Goal: Use online tool/utility: Utilize a website feature to perform a specific function

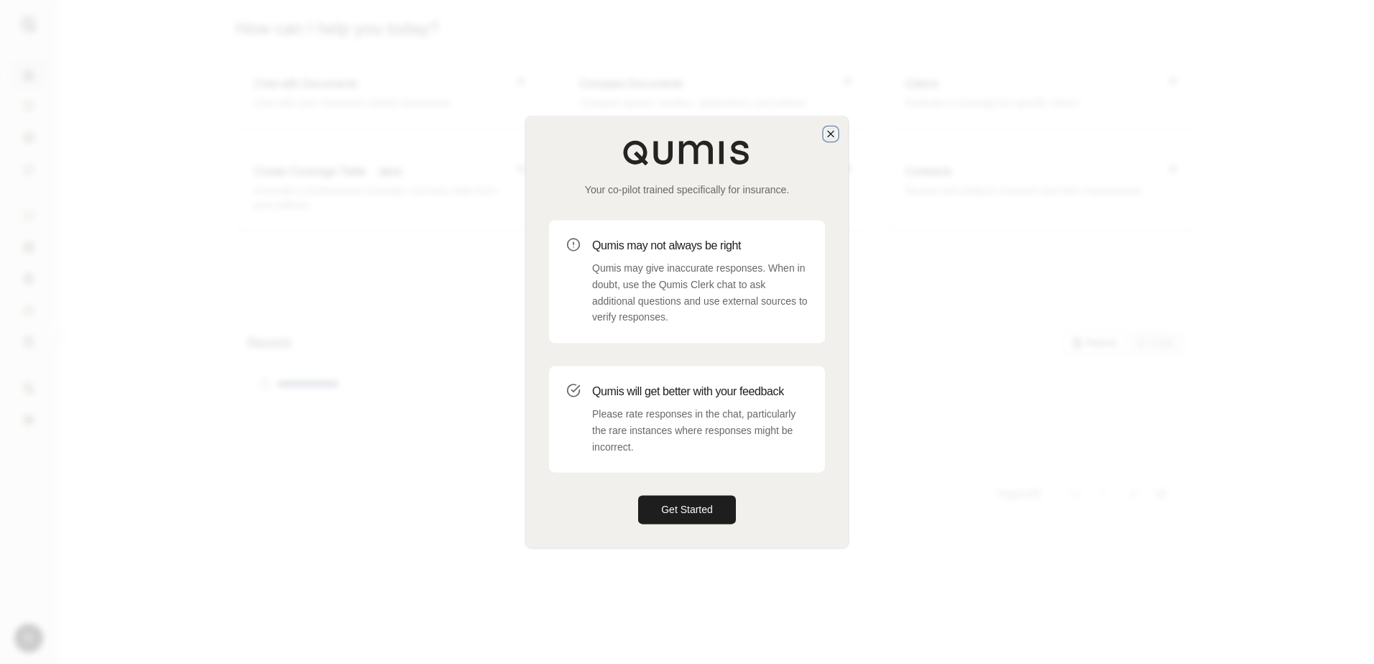
click at [834, 129] on icon "button" at bounding box center [830, 133] width 11 height 11
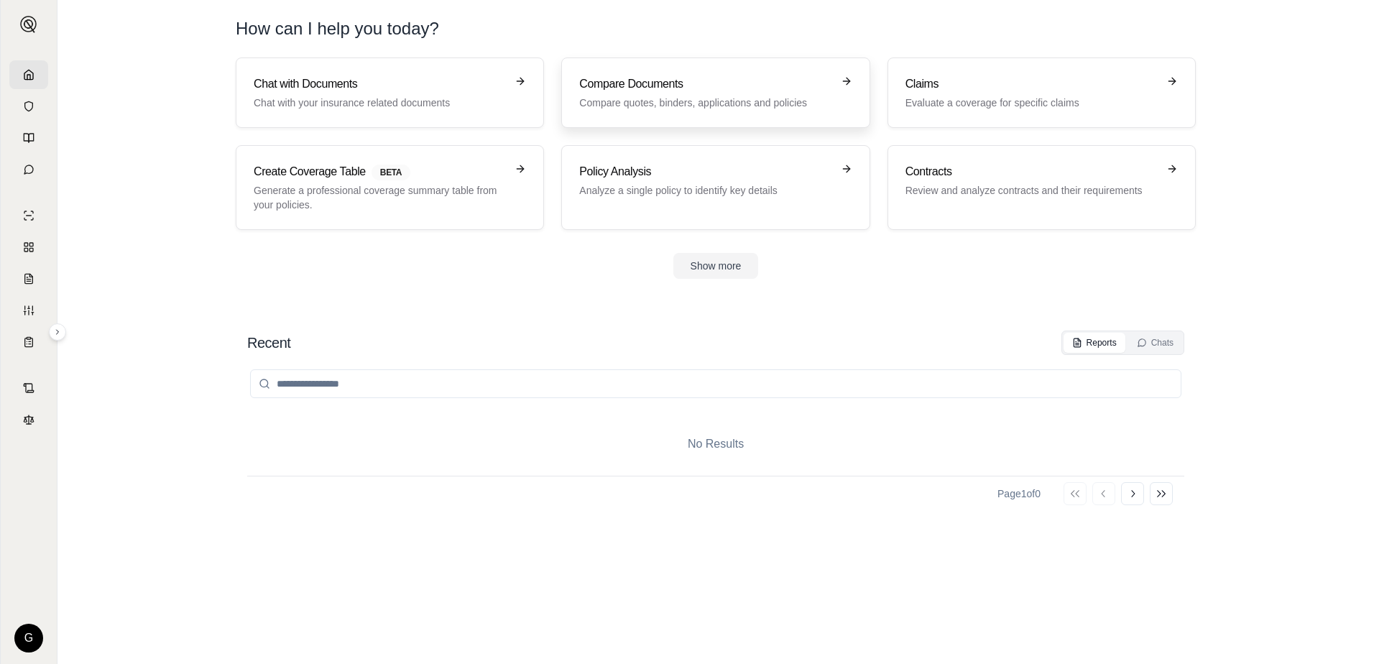
click at [647, 77] on h3 "Compare Documents" at bounding box center [705, 83] width 252 height 17
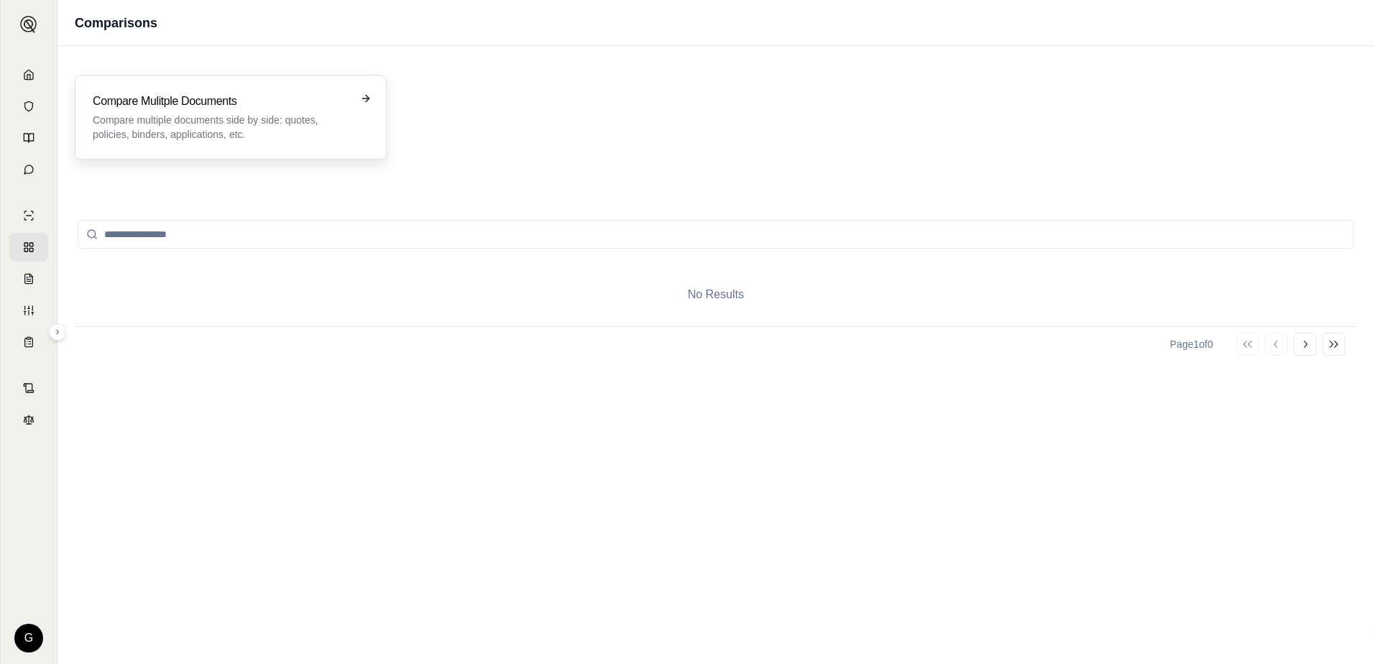
click at [311, 107] on h3 "Compare Mulitple Documents" at bounding box center [221, 101] width 256 height 17
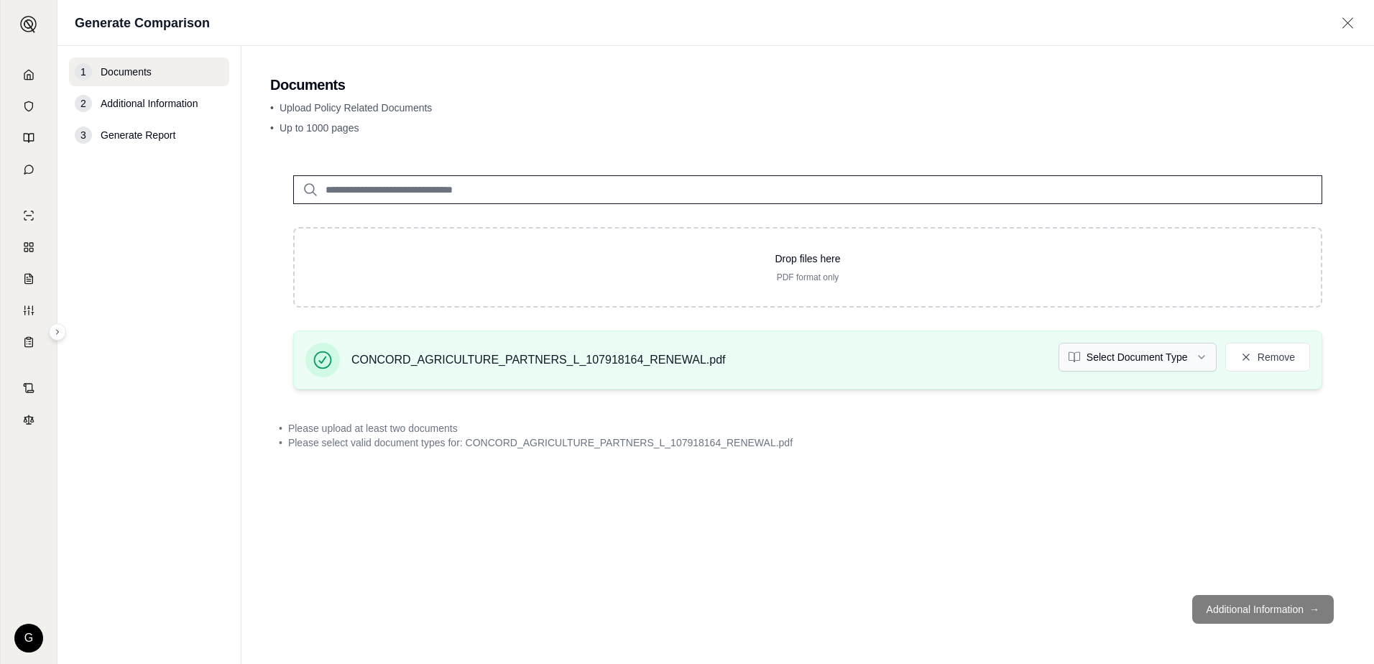
click at [1200, 354] on html "G Generate Comparison 1 Documents 2 Additional Information 3 Generate Report Do…" at bounding box center [687, 332] width 1374 height 664
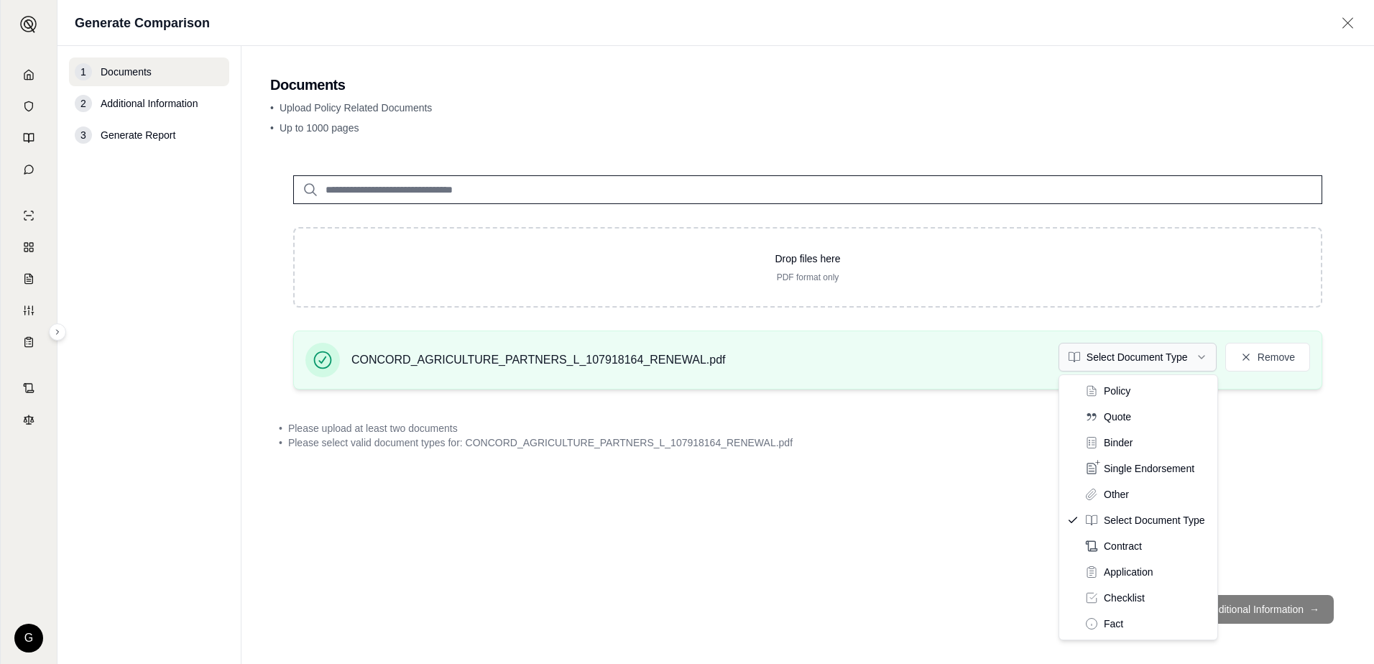
click at [1198, 356] on html "G Generate Comparison 1 Documents 2 Additional Information 3 Generate Report Do…" at bounding box center [687, 332] width 1374 height 664
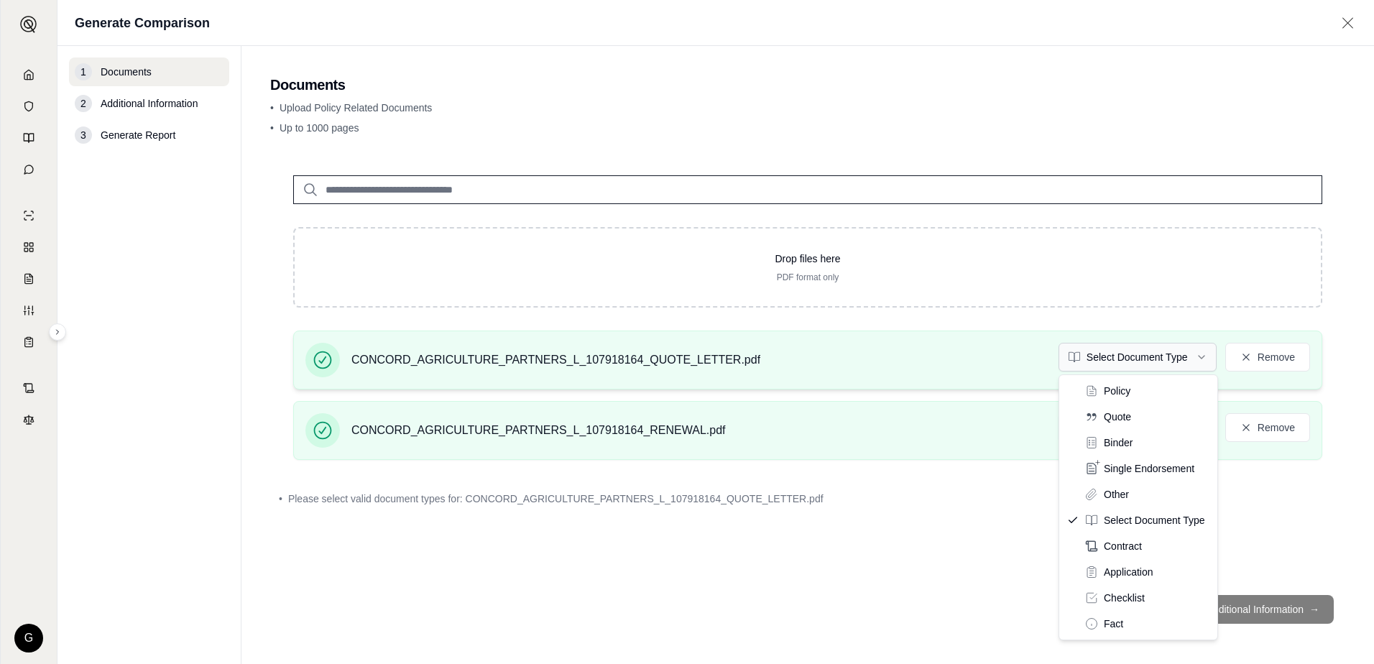
click at [1205, 357] on html "G Generate Comparison 1 Documents 2 Additional Information 3 Generate Report Do…" at bounding box center [687, 332] width 1374 height 664
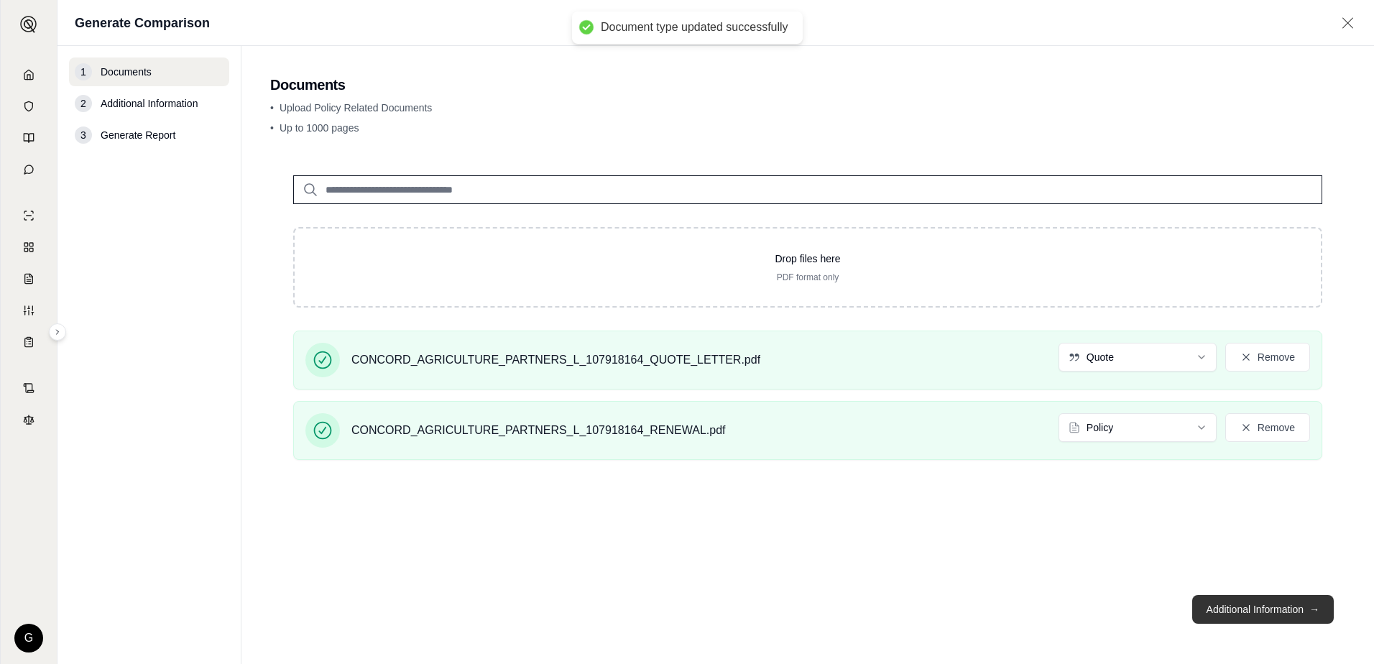
click at [1254, 608] on button "Additional Information →" at bounding box center [1263, 609] width 142 height 29
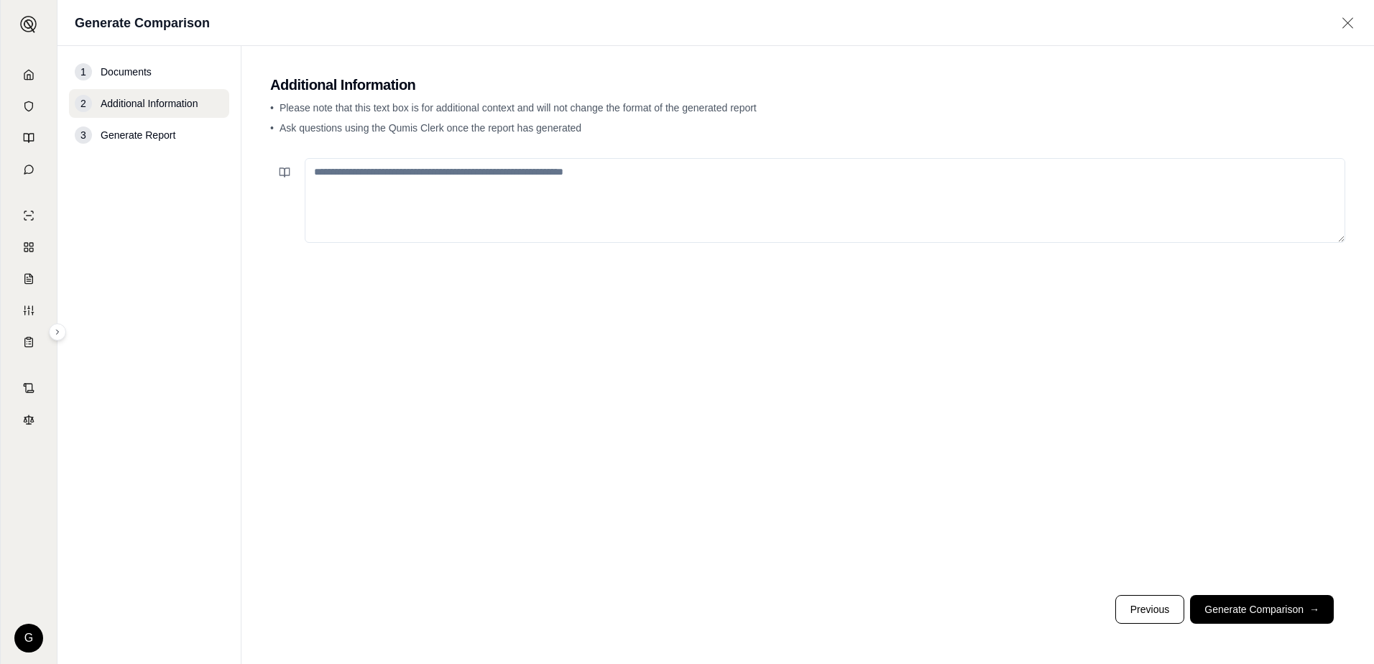
click at [540, 173] on textarea at bounding box center [825, 200] width 1040 height 85
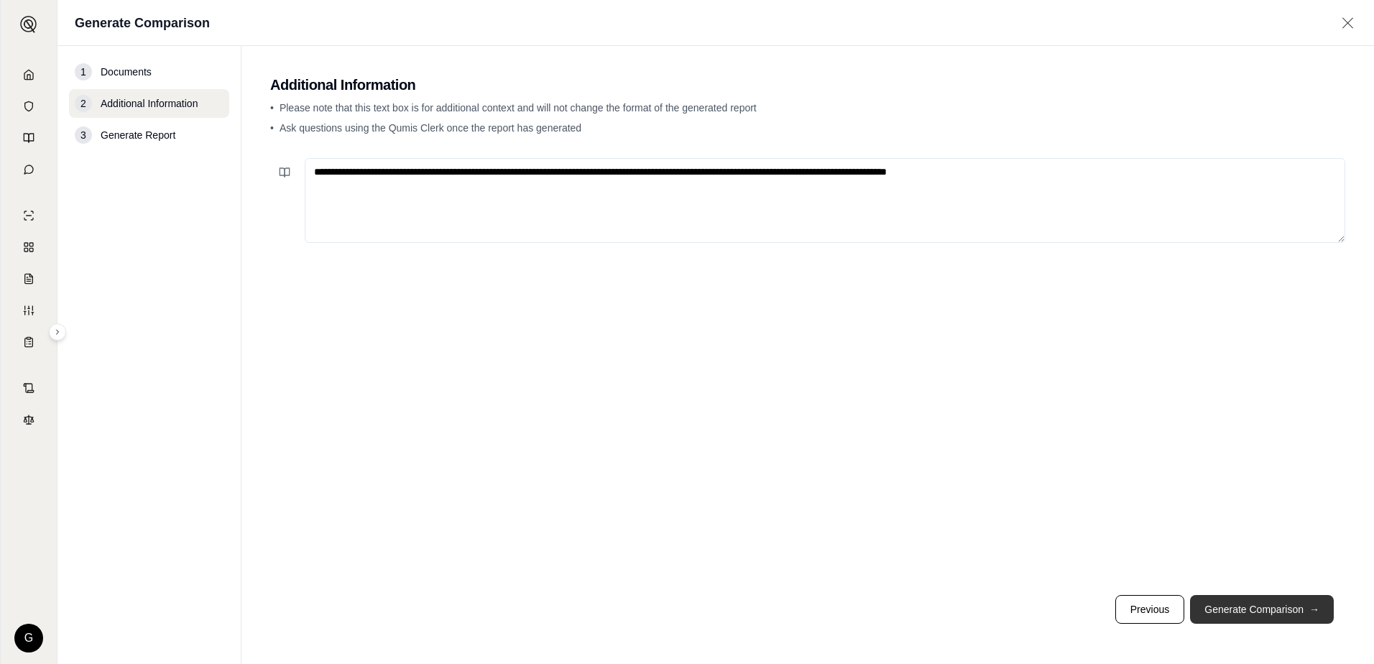
type textarea "**********"
click at [1280, 607] on button "Generate Comparison →" at bounding box center [1262, 609] width 144 height 29
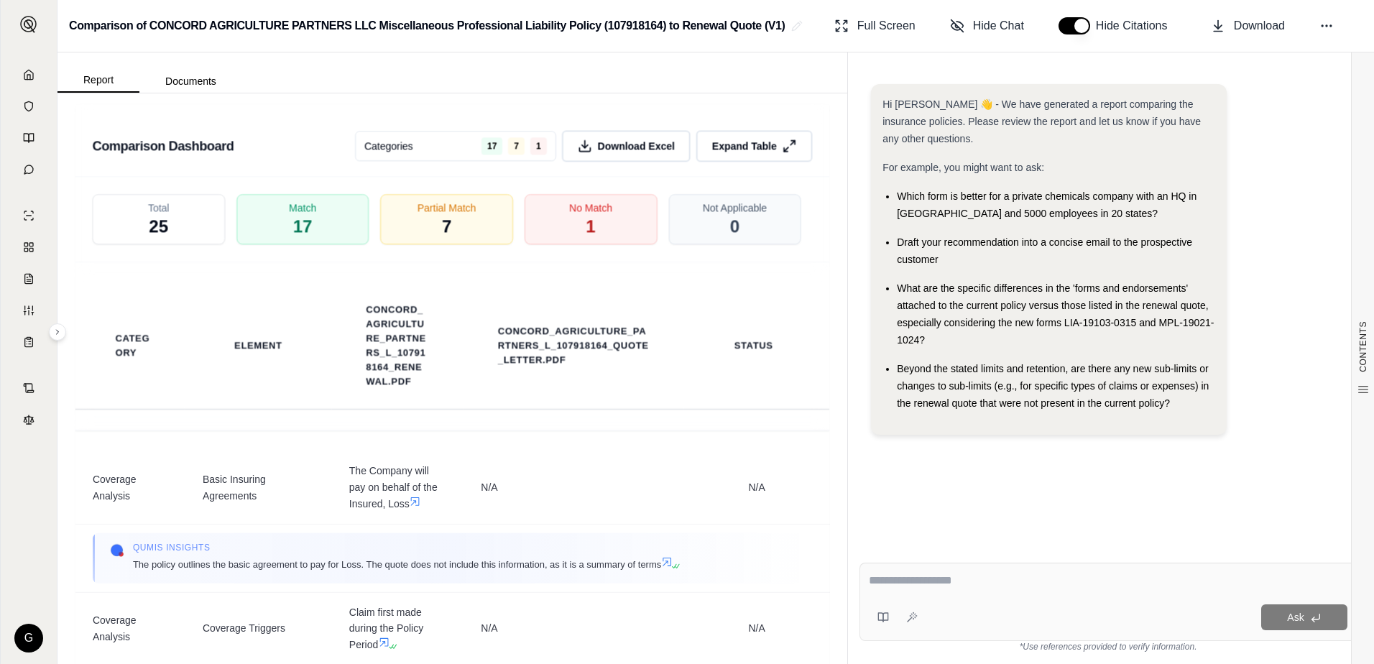
scroll to position [3313, 0]
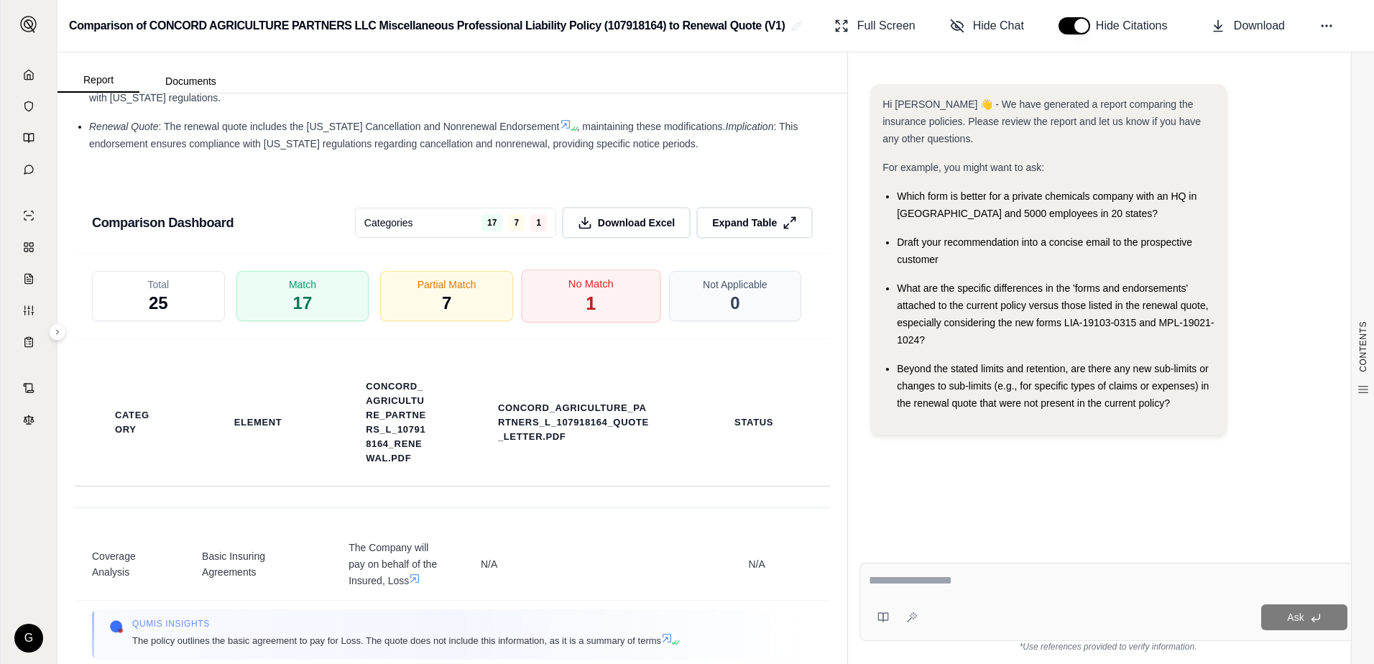
click at [570, 319] on div "No Match 1" at bounding box center [590, 295] width 139 height 53
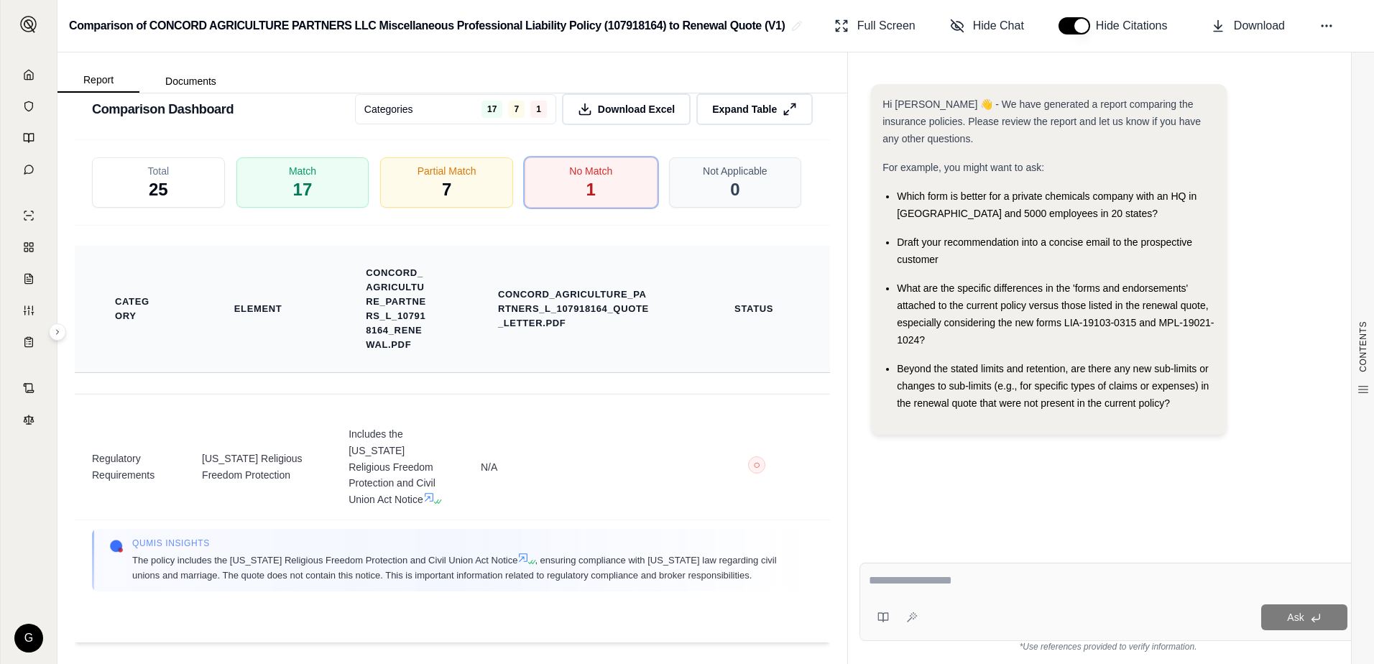
scroll to position [3456, 0]
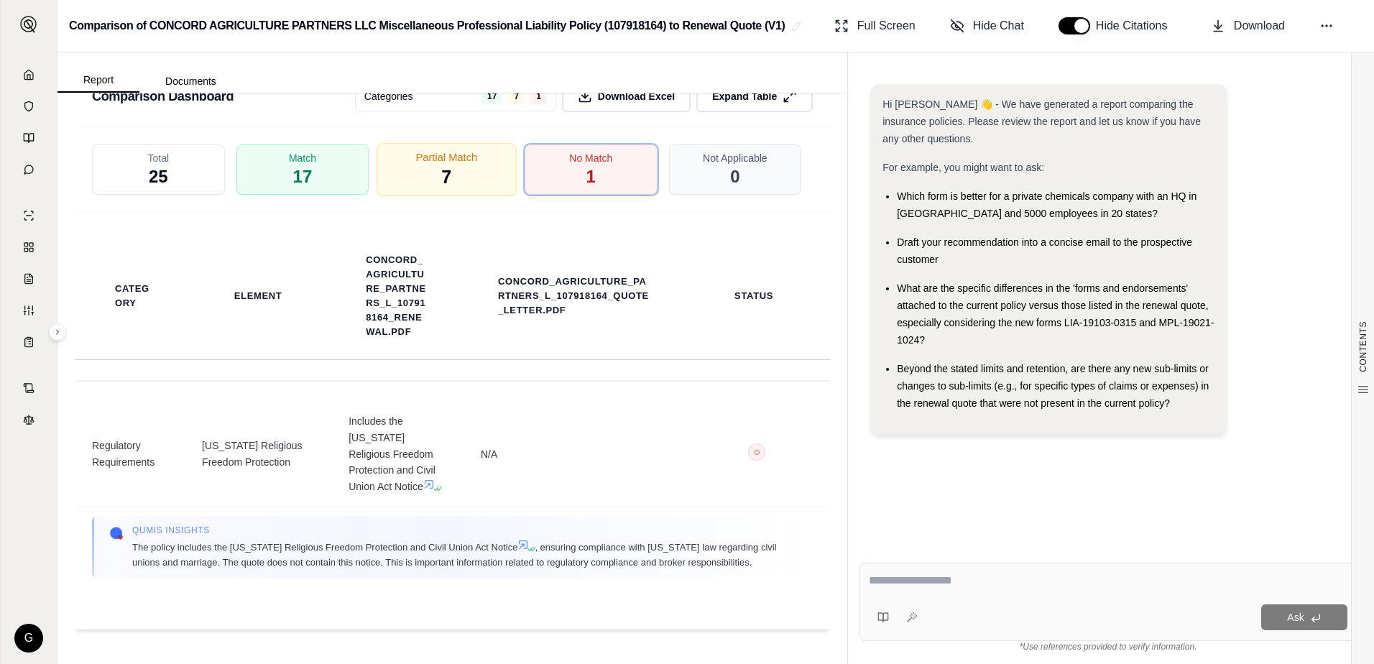
click at [442, 180] on span "7" at bounding box center [447, 177] width 10 height 24
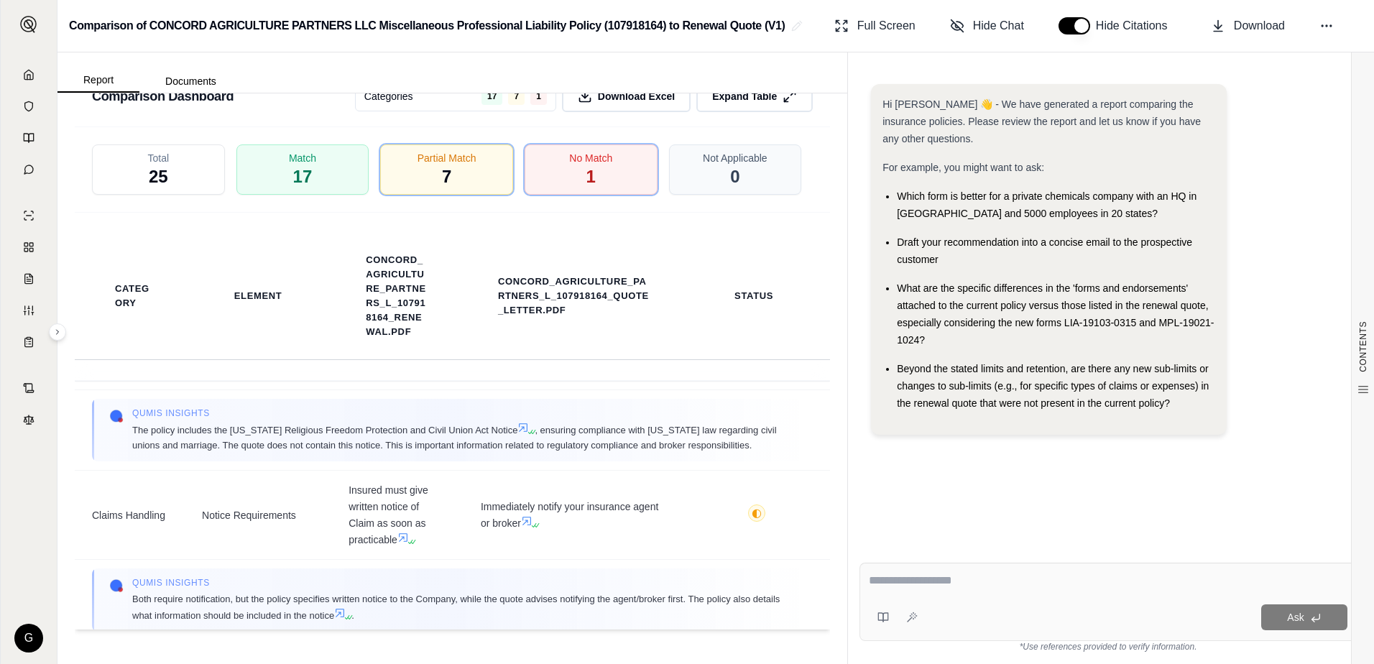
scroll to position [862, 0]
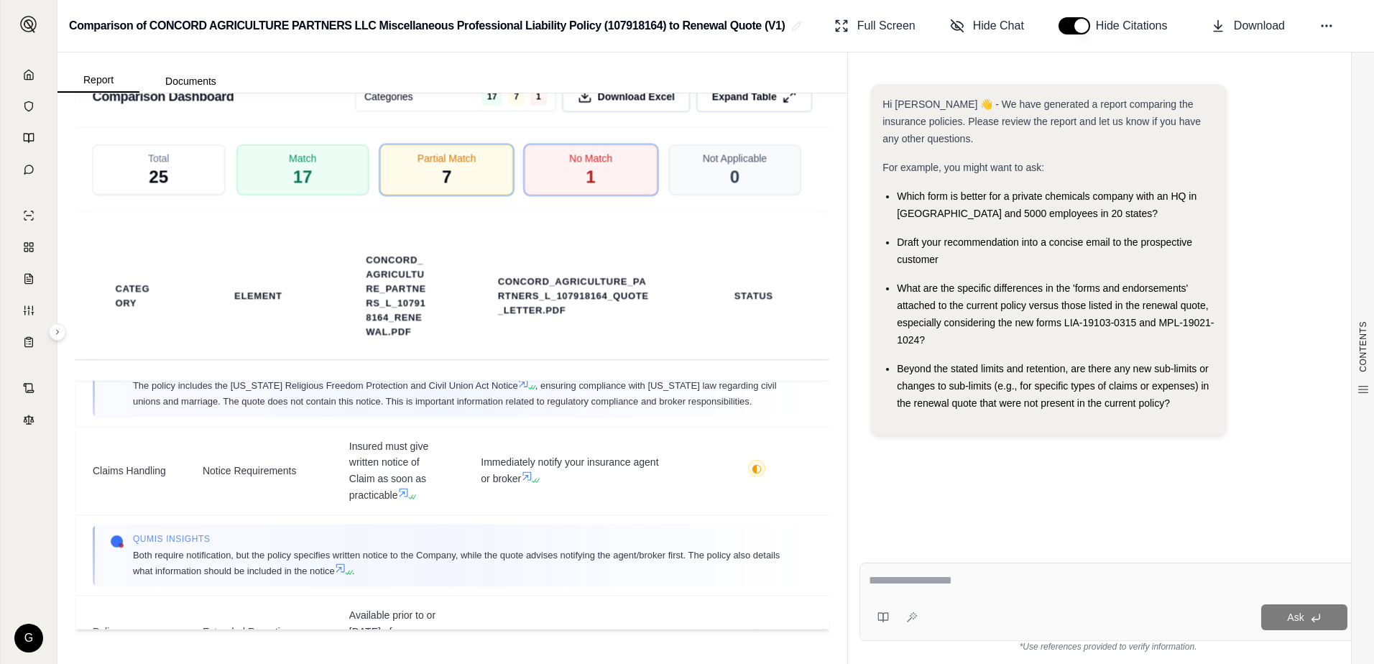
click at [884, 576] on textarea at bounding box center [1108, 580] width 478 height 17
type textarea "**********"
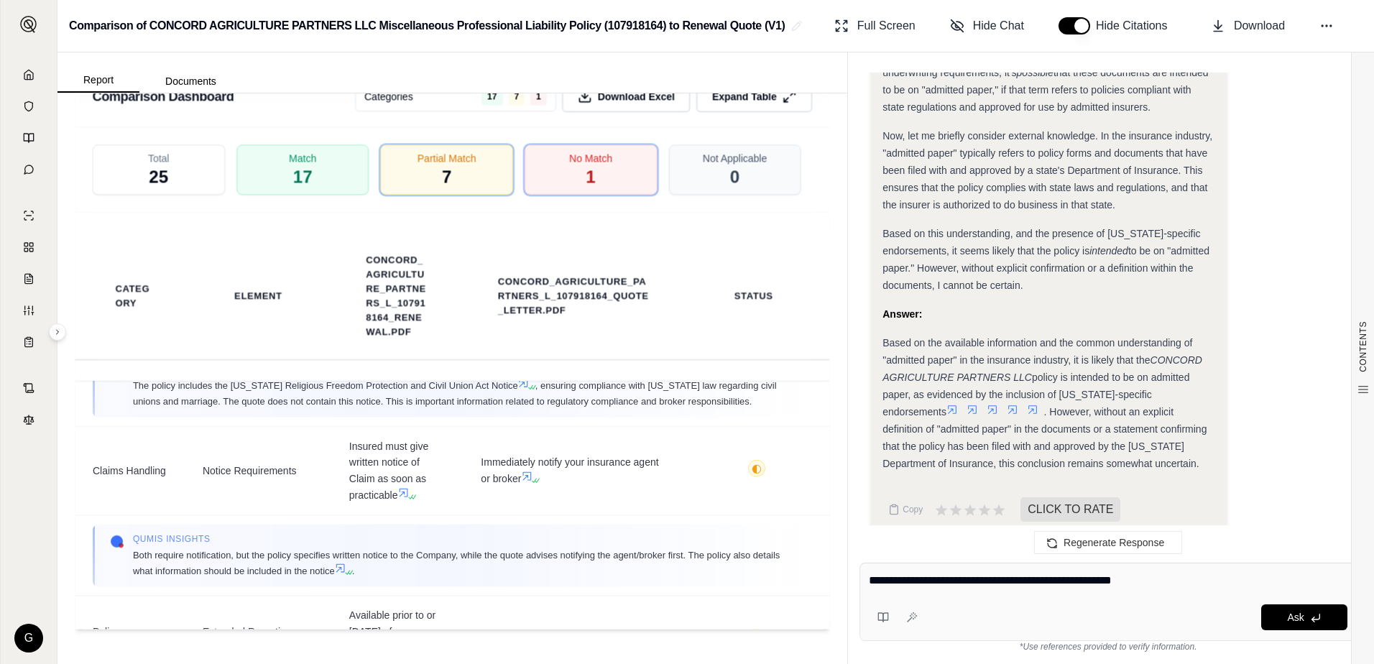
type textarea "**********"
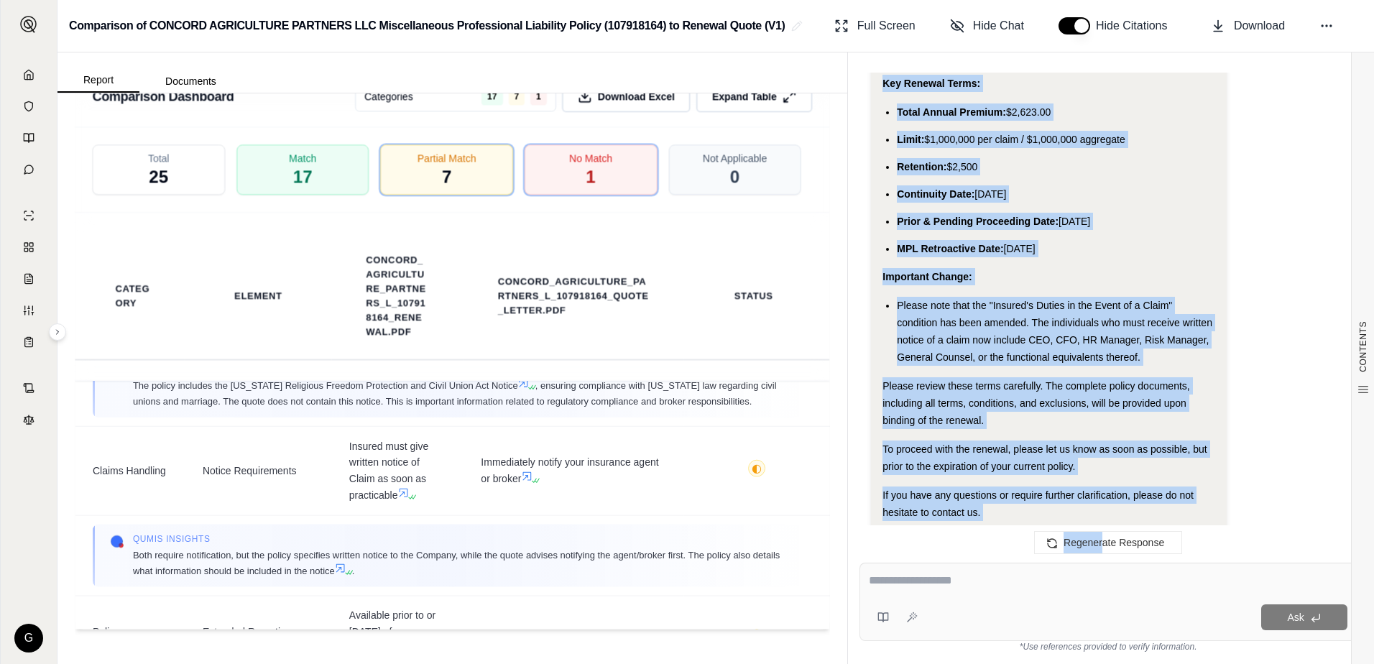
scroll to position [4153, 0]
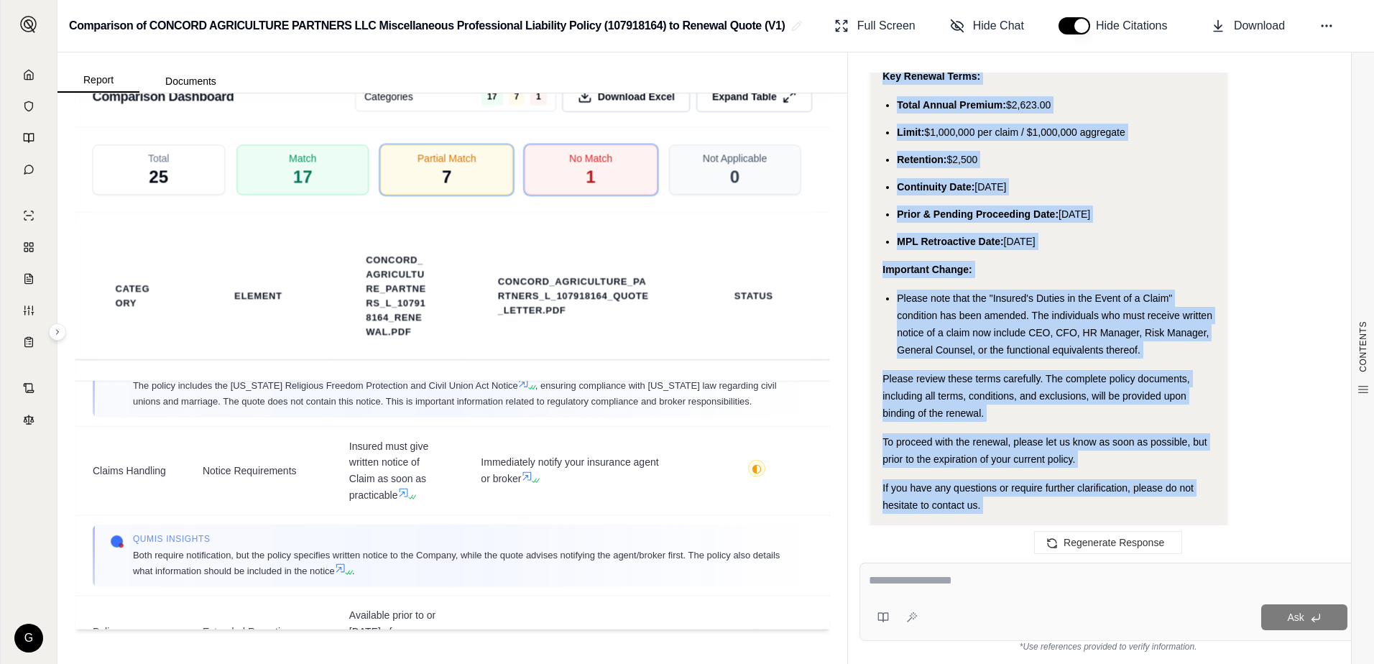
drag, startPoint x: 882, startPoint y: 379, endPoint x: 1098, endPoint y: 472, distance: 235.3
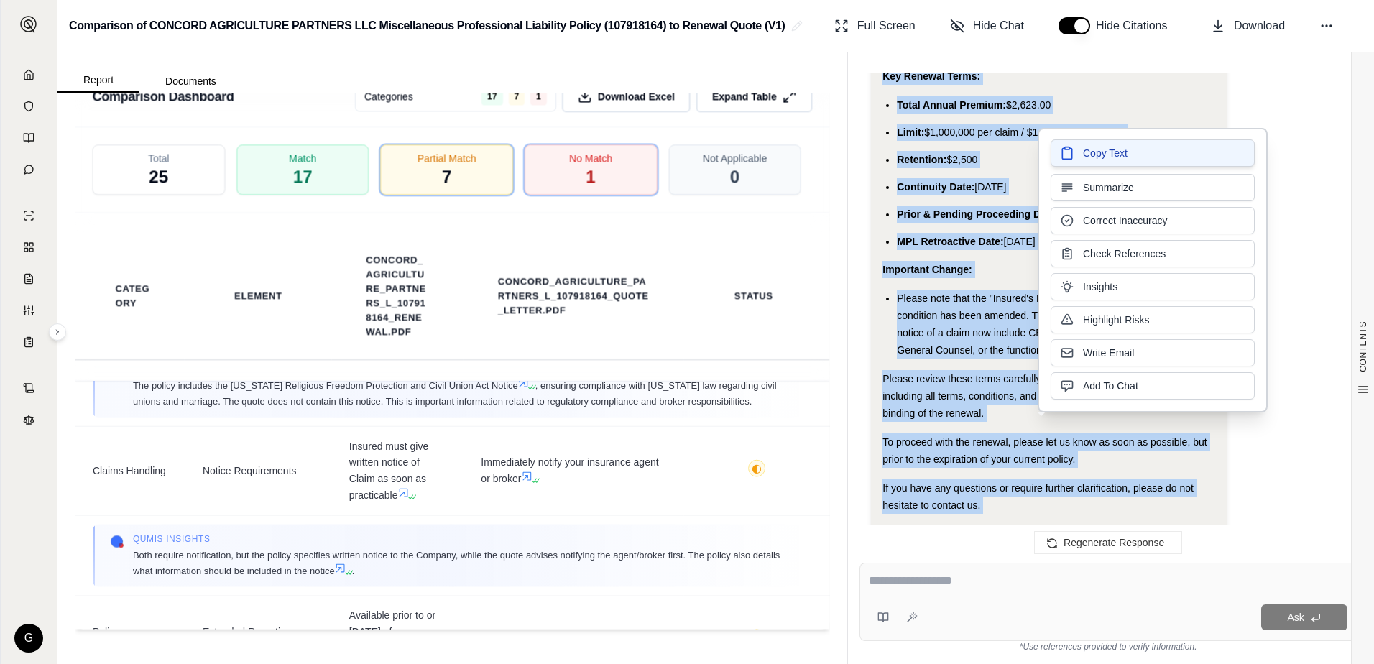
click at [1096, 149] on span "Copy Text" at bounding box center [1105, 153] width 45 height 14
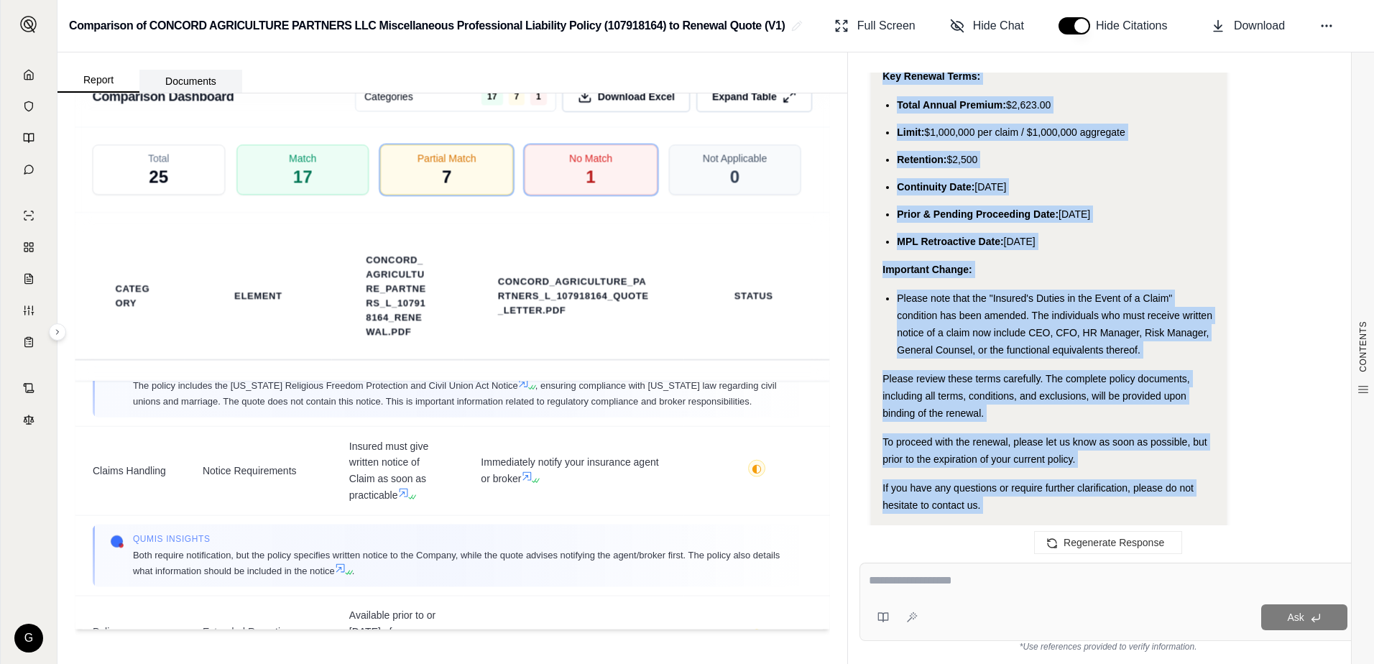
click at [177, 78] on button "Documents" at bounding box center [190, 81] width 103 height 23
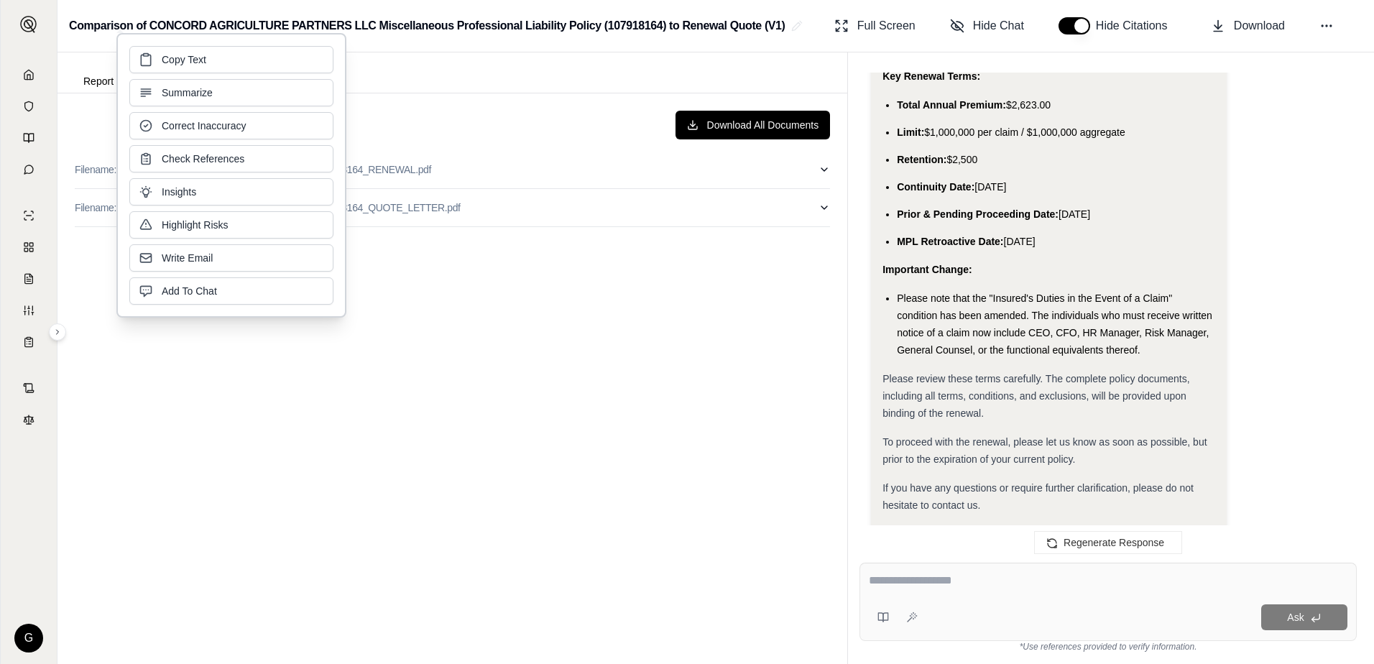
click at [571, 346] on div "Download All Documents Filename: CONCORD_AGRICULTURE_PARTNERS_L_107918164_RENEW…" at bounding box center [452, 378] width 778 height 559
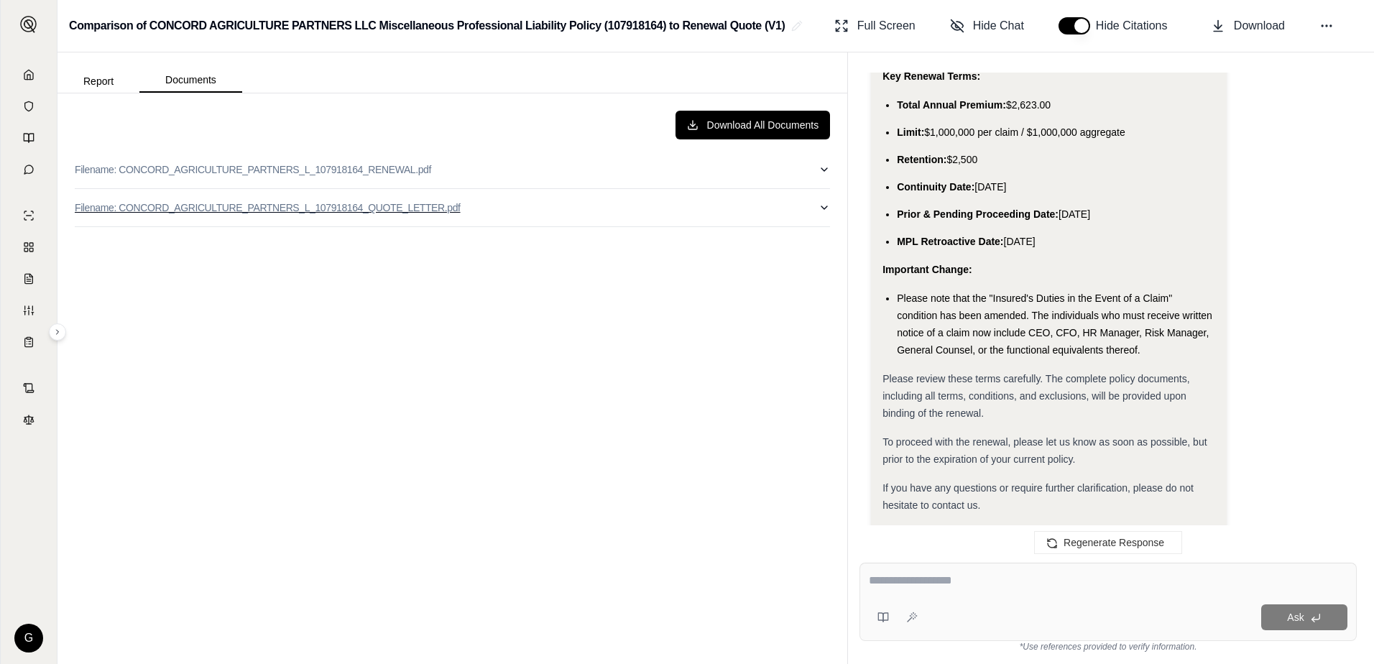
click at [195, 205] on p "Filename: CONCORD_AGRICULTURE_PARTNERS_L_107918164_QUOTE_LETTER.pdf" at bounding box center [268, 207] width 386 height 14
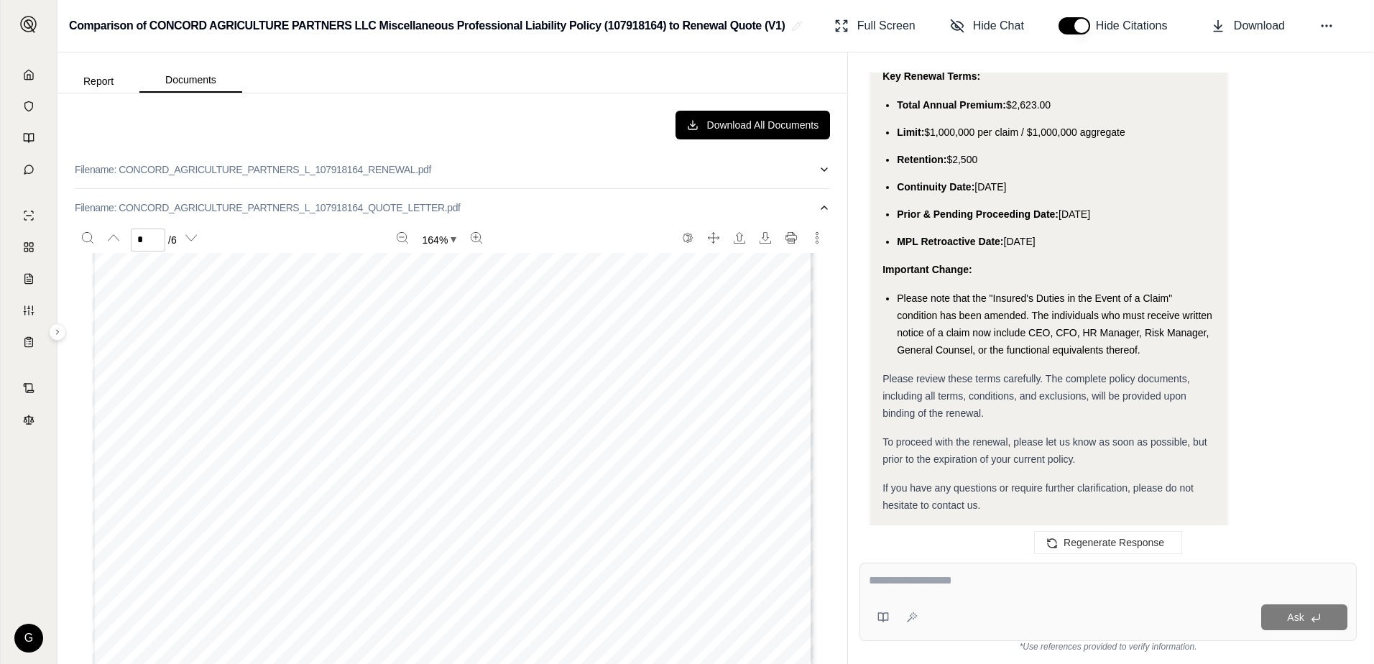
scroll to position [2874, 0]
type input "*"
click at [933, 575] on textarea at bounding box center [1108, 580] width 478 height 17
type textarea "**********"
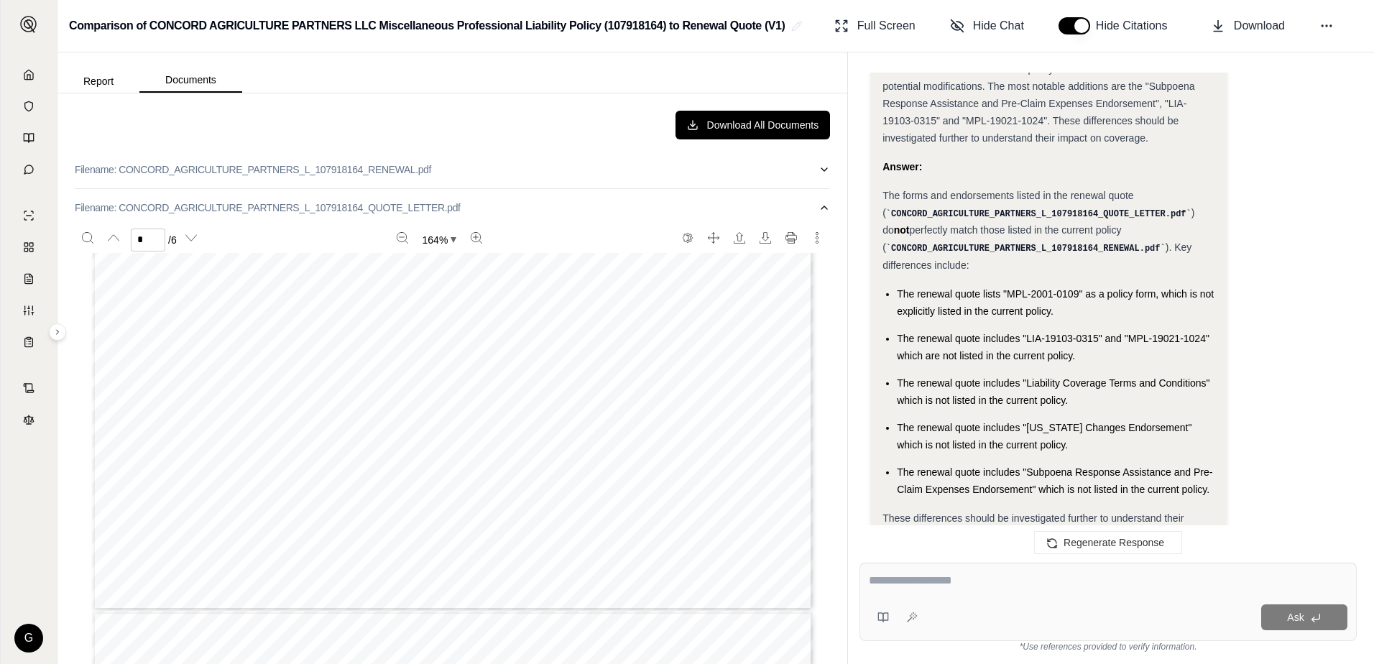
scroll to position [7211, 0]
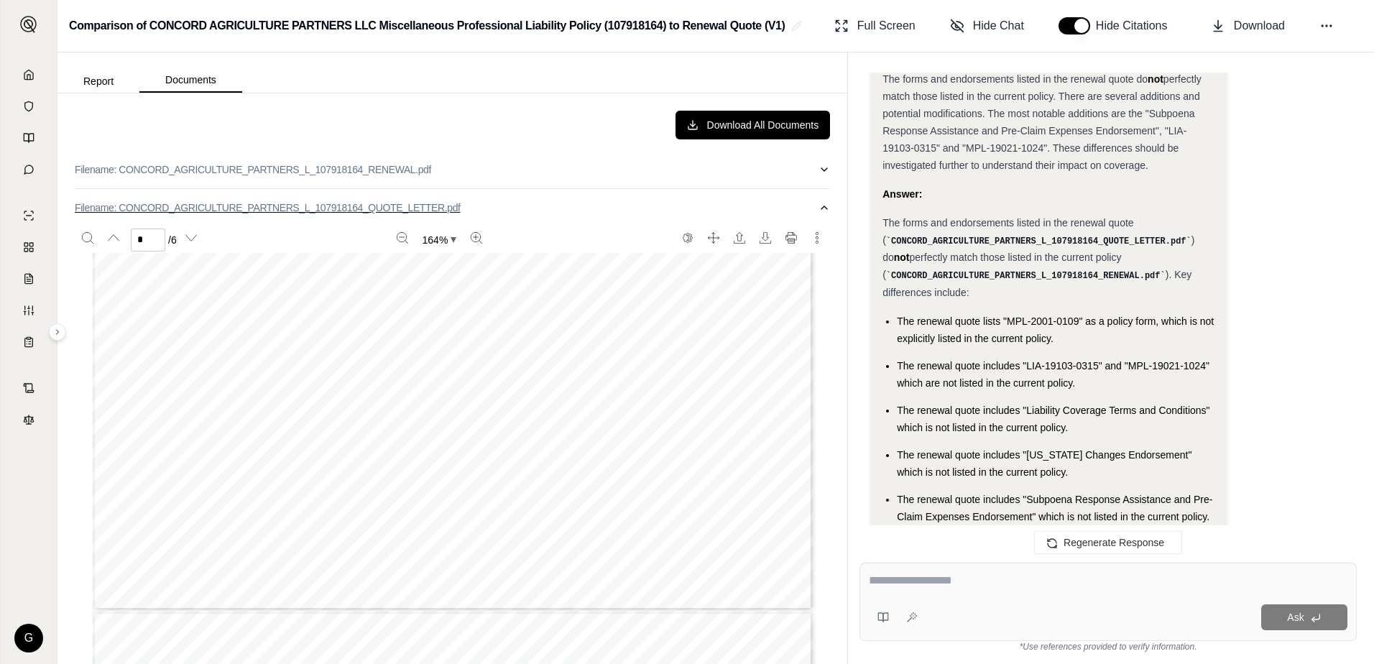
click at [246, 208] on p "Filename: CONCORD_AGRICULTURE_PARTNERS_L_107918164_QUOTE_LETTER.pdf" at bounding box center [268, 207] width 386 height 14
click at [252, 168] on p "Filename: CONCORD_AGRICULTURE_PARTNERS_L_107918164_RENEWAL.pdf" at bounding box center [253, 169] width 356 height 14
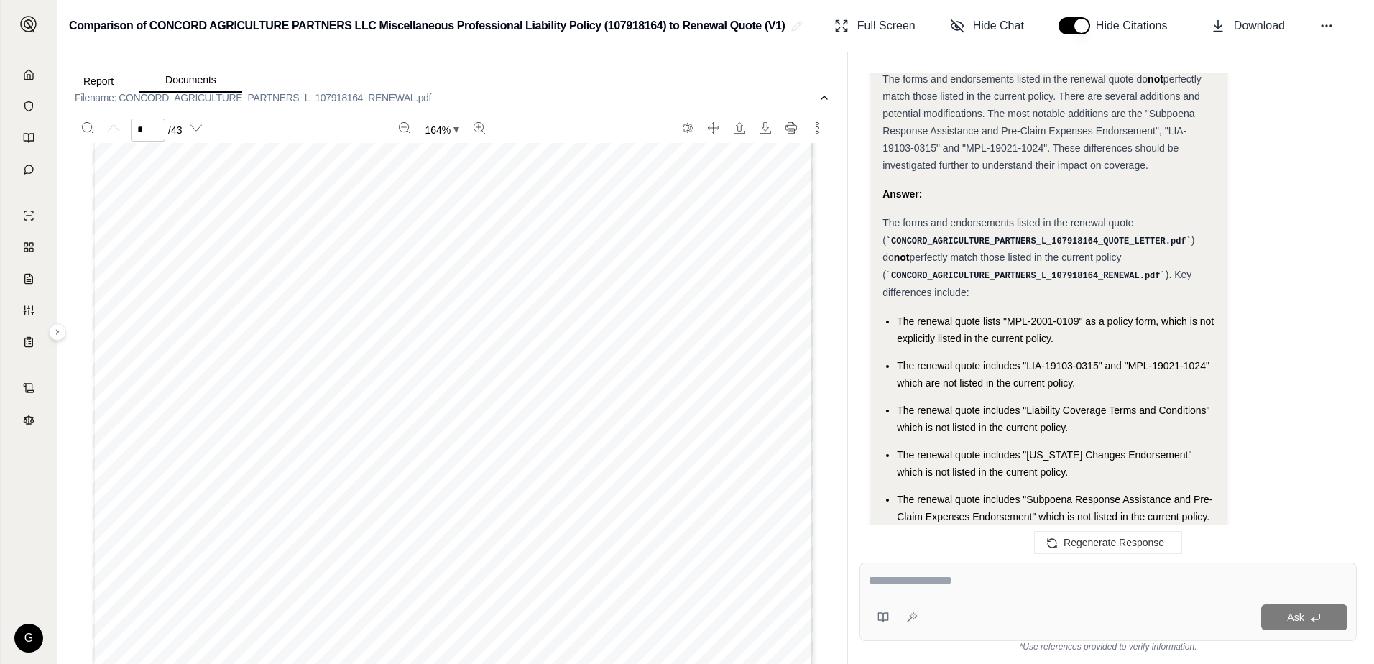
scroll to position [72, 0]
click at [96, 75] on button "Report" at bounding box center [98, 81] width 82 height 23
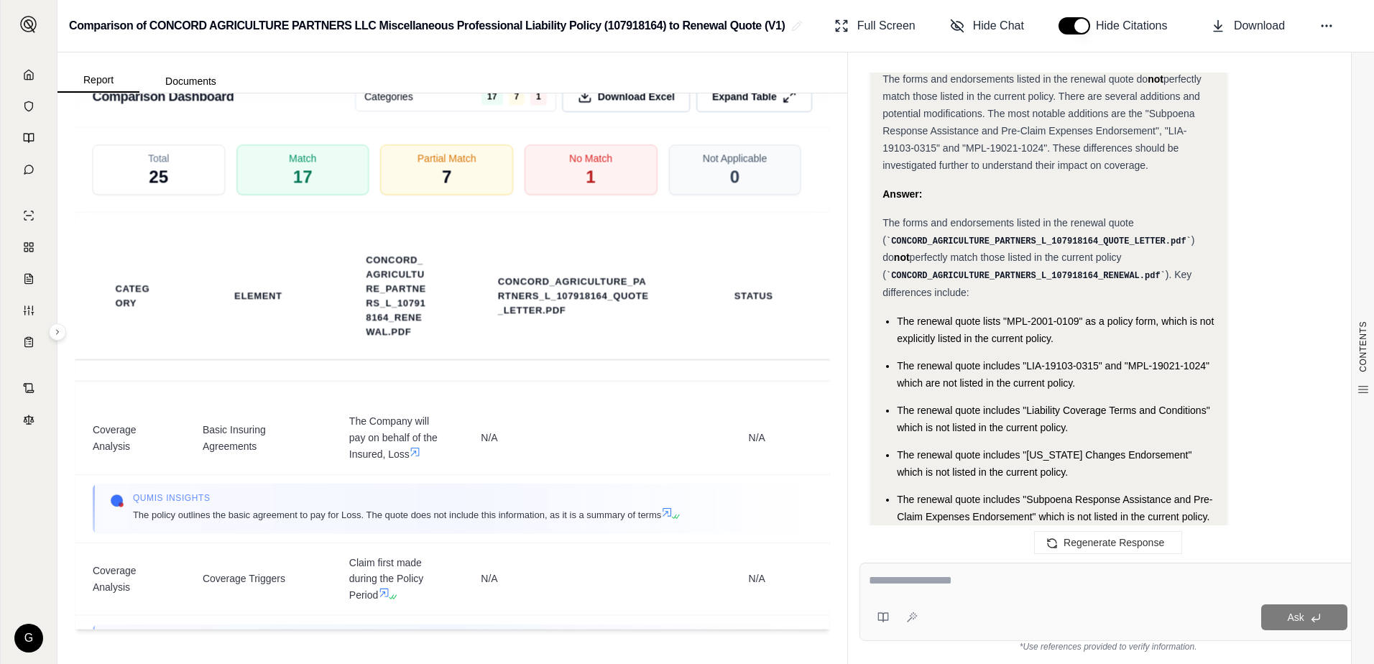
scroll to position [0, 0]
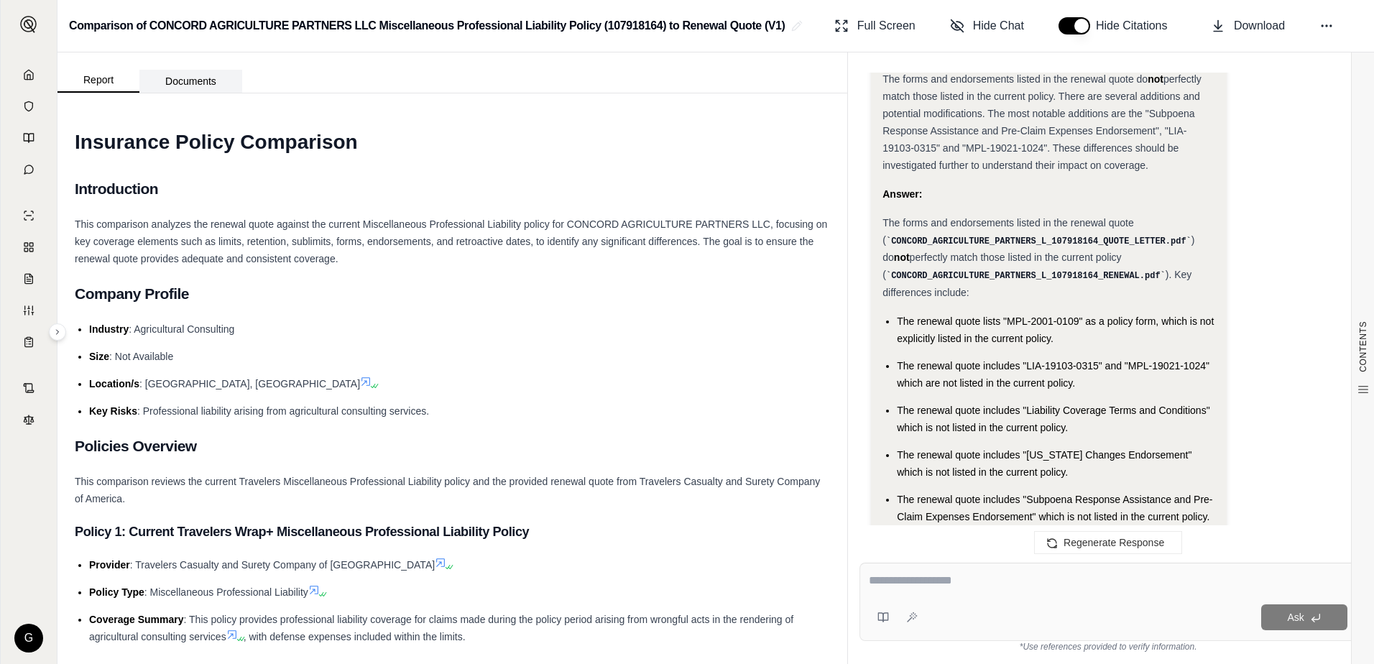
click at [192, 83] on button "Documents" at bounding box center [190, 81] width 103 height 23
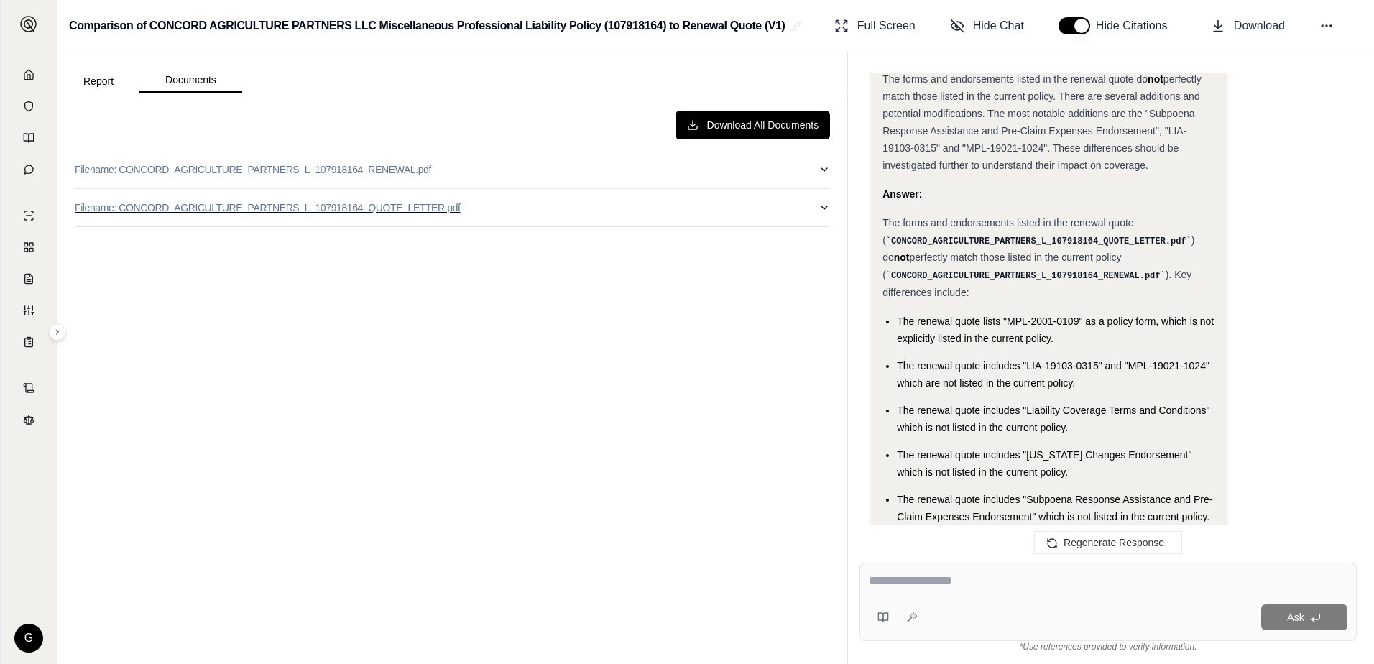
click at [243, 205] on p "Filename: CONCORD_AGRICULTURE_PARTNERS_L_107918164_QUOTE_LETTER.pdf" at bounding box center [268, 207] width 386 height 14
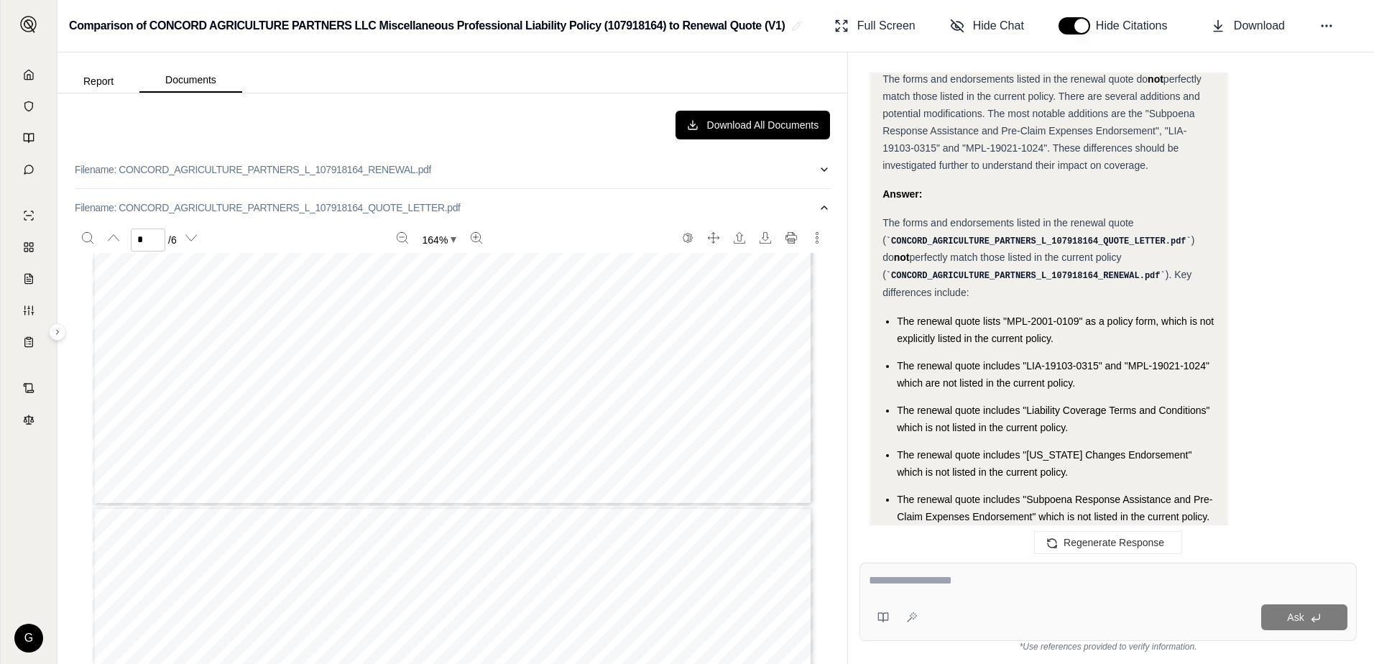
scroll to position [3448, 0]
drag, startPoint x: 1006, startPoint y: 225, endPoint x: 1078, endPoint y: 227, distance: 71.9
click at [1078, 315] on span "The renewal quote lists "MPL-2001-0109" as a policy form, which is not explicit…" at bounding box center [1055, 329] width 317 height 29
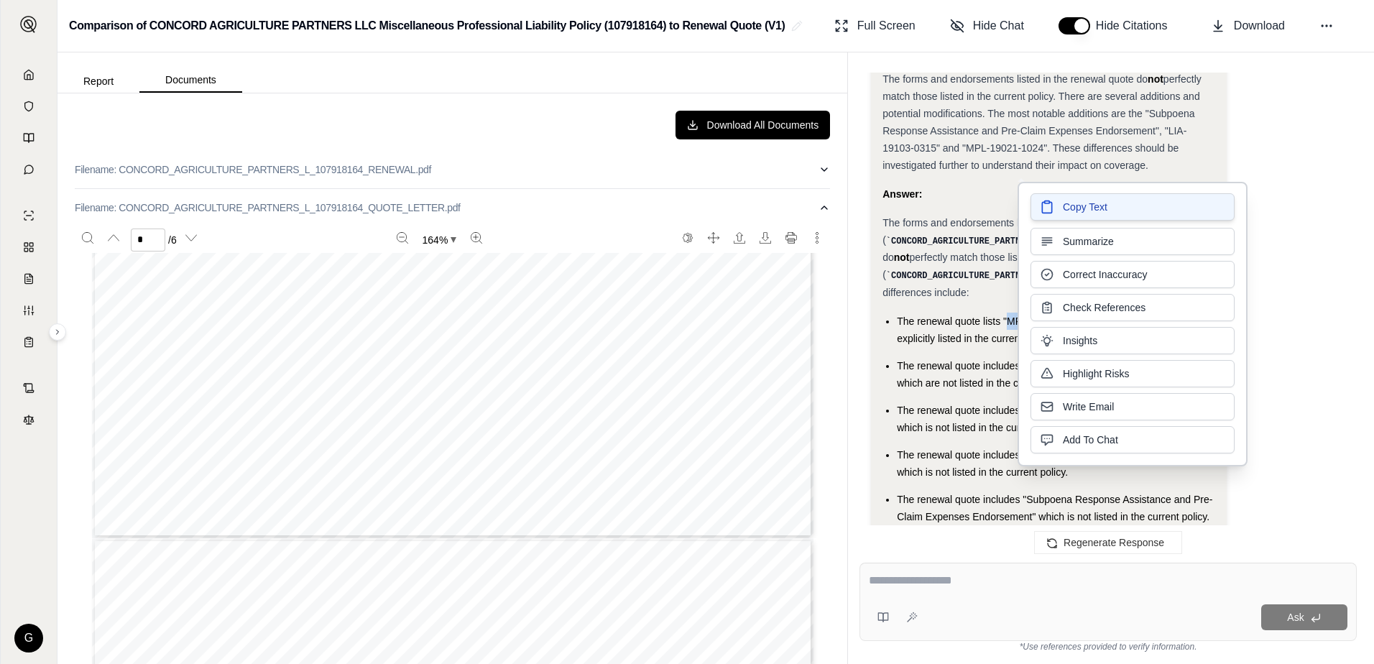
drag, startPoint x: 1078, startPoint y: 227, endPoint x: 1074, endPoint y: 208, distance: 19.2
click at [1074, 208] on span "Copy Text" at bounding box center [1085, 207] width 45 height 14
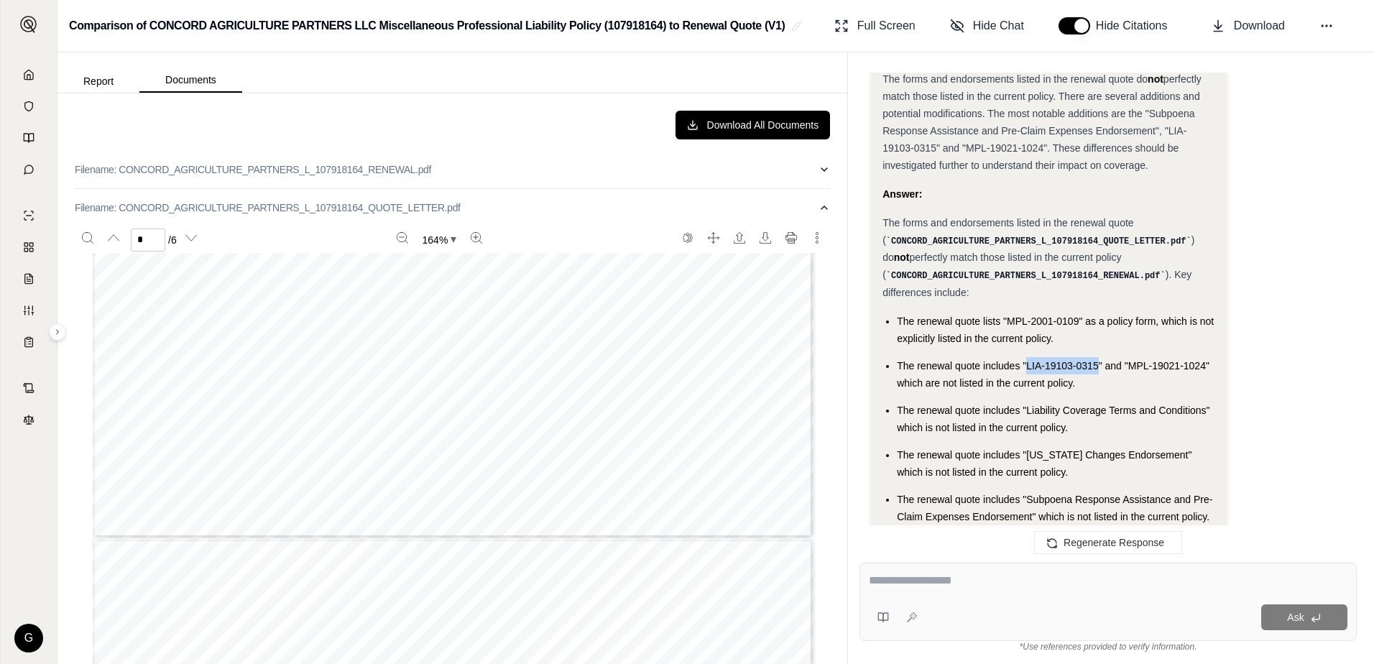
drag, startPoint x: 1026, startPoint y: 270, endPoint x: 1098, endPoint y: 272, distance: 71.9
click at [1098, 360] on span "The renewal quote includes "LIA-19103-0315" and "MPL-19021-1024" which are not …" at bounding box center [1053, 374] width 313 height 29
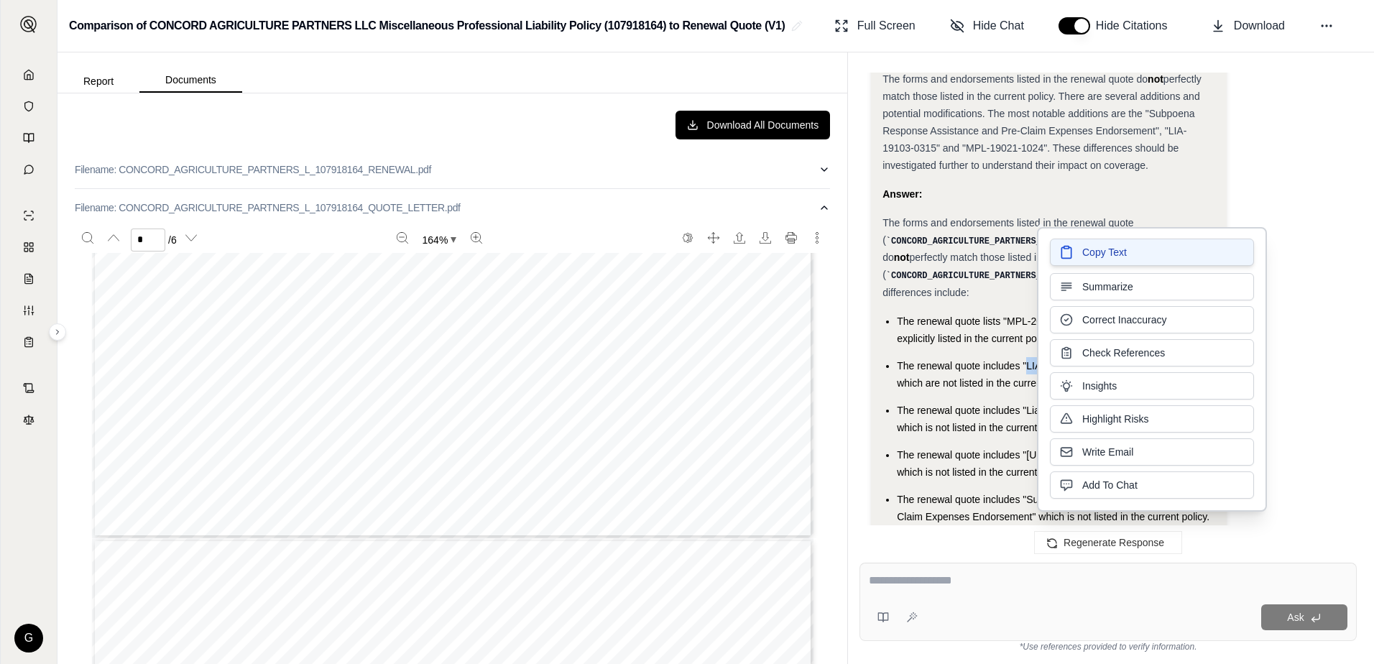
drag, startPoint x: 1098, startPoint y: 272, endPoint x: 1091, endPoint y: 253, distance: 20.7
click at [1091, 253] on span "Copy Text" at bounding box center [1104, 252] width 45 height 14
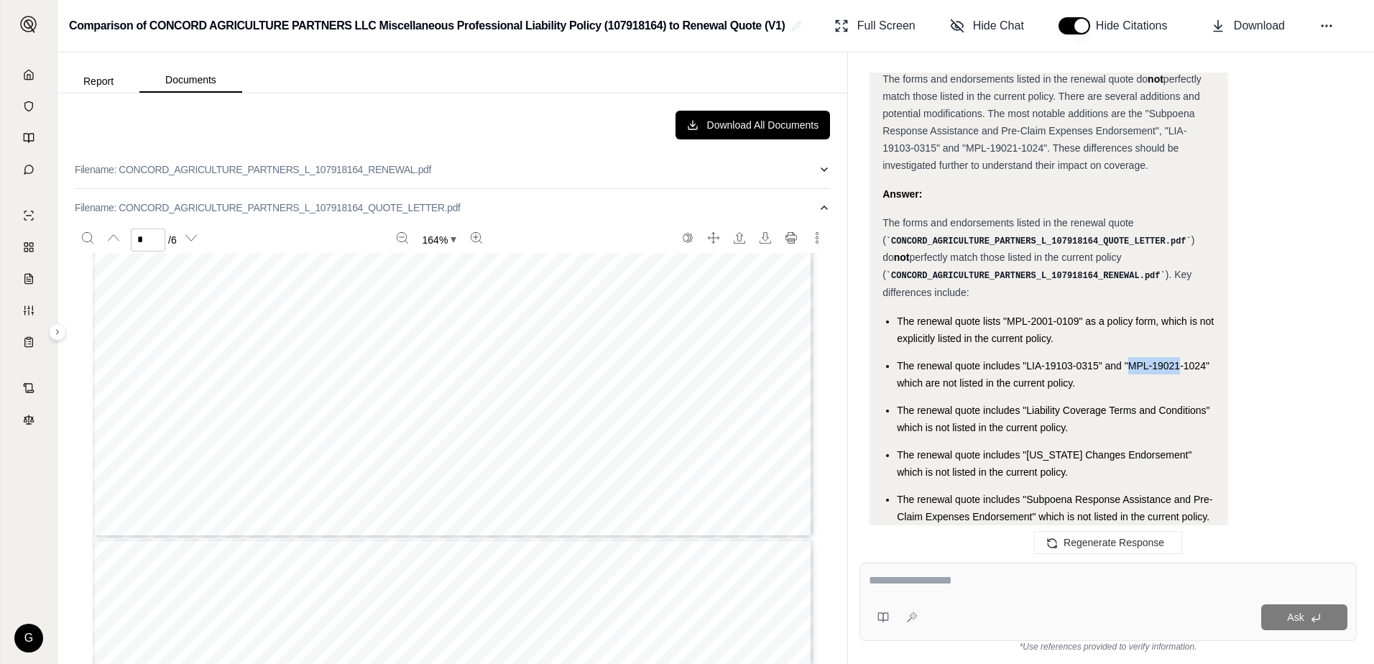
drag, startPoint x: 1129, startPoint y: 268, endPoint x: 1179, endPoint y: 271, distance: 50.4
click at [1179, 360] on span "The renewal quote includes "LIA-19103-0315" and "MPL-19021-1024" which are not …" at bounding box center [1053, 374] width 313 height 29
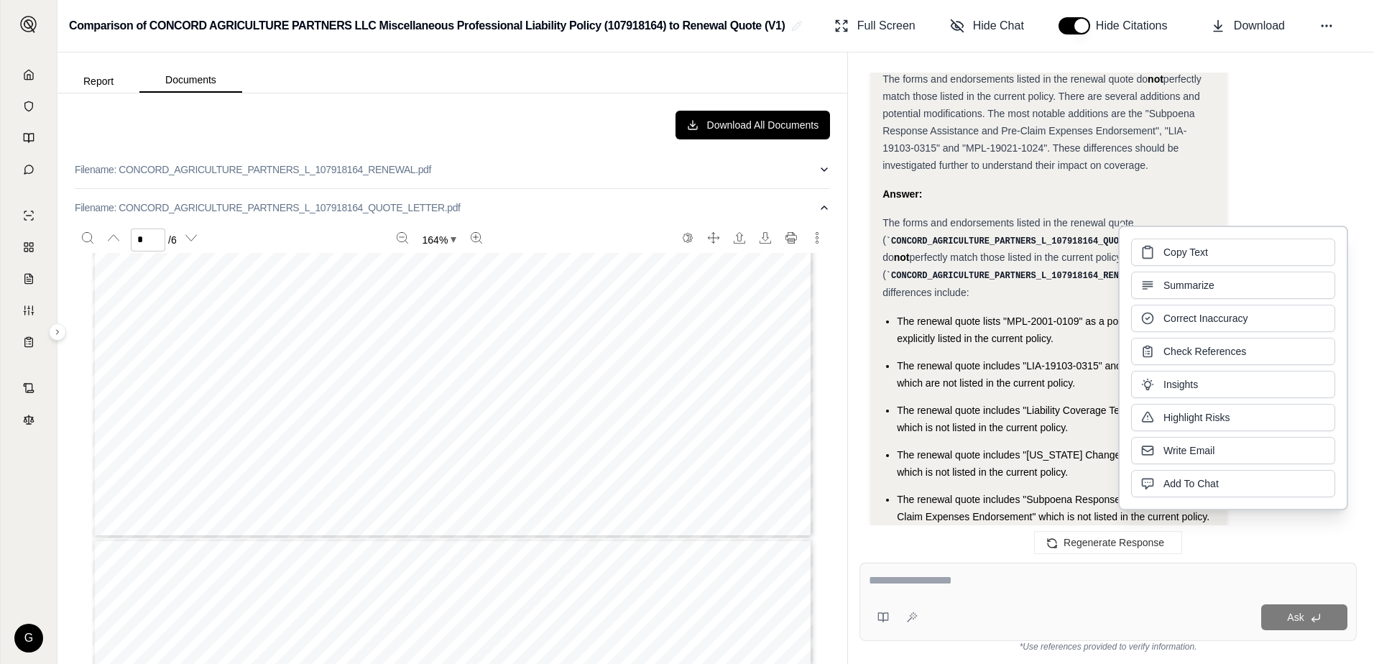
drag, startPoint x: 1179, startPoint y: 271, endPoint x: 1175, endPoint y: 253, distance: 18.3
click at [1175, 253] on span "Copy Text" at bounding box center [1185, 252] width 45 height 14
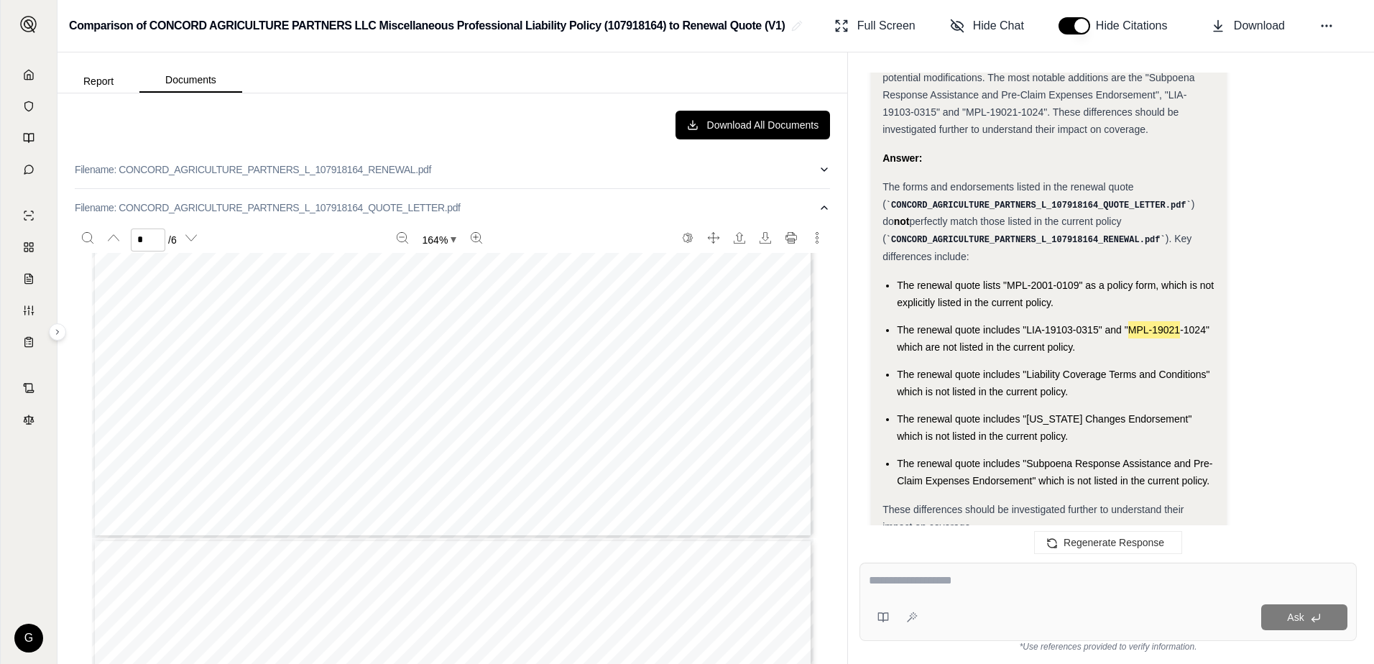
scroll to position [7282, 0]
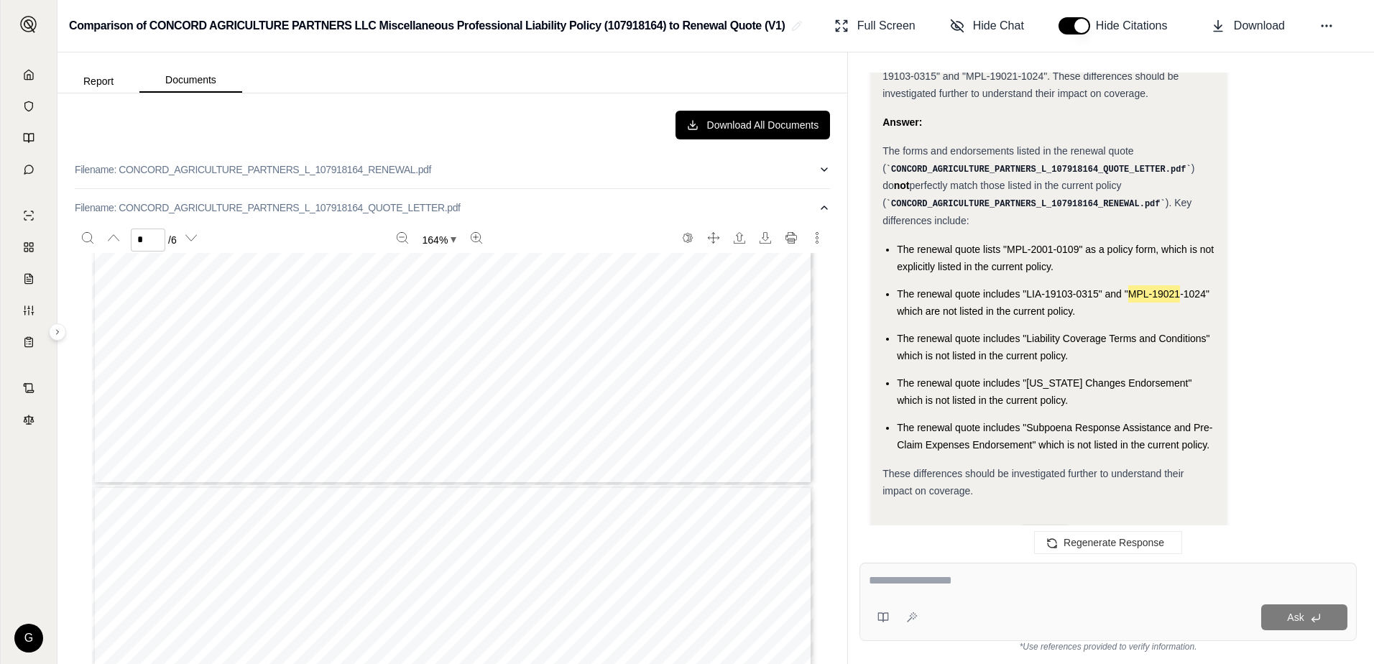
type input "*"
click at [919, 575] on textarea at bounding box center [1108, 580] width 478 height 17
type textarea "**********"
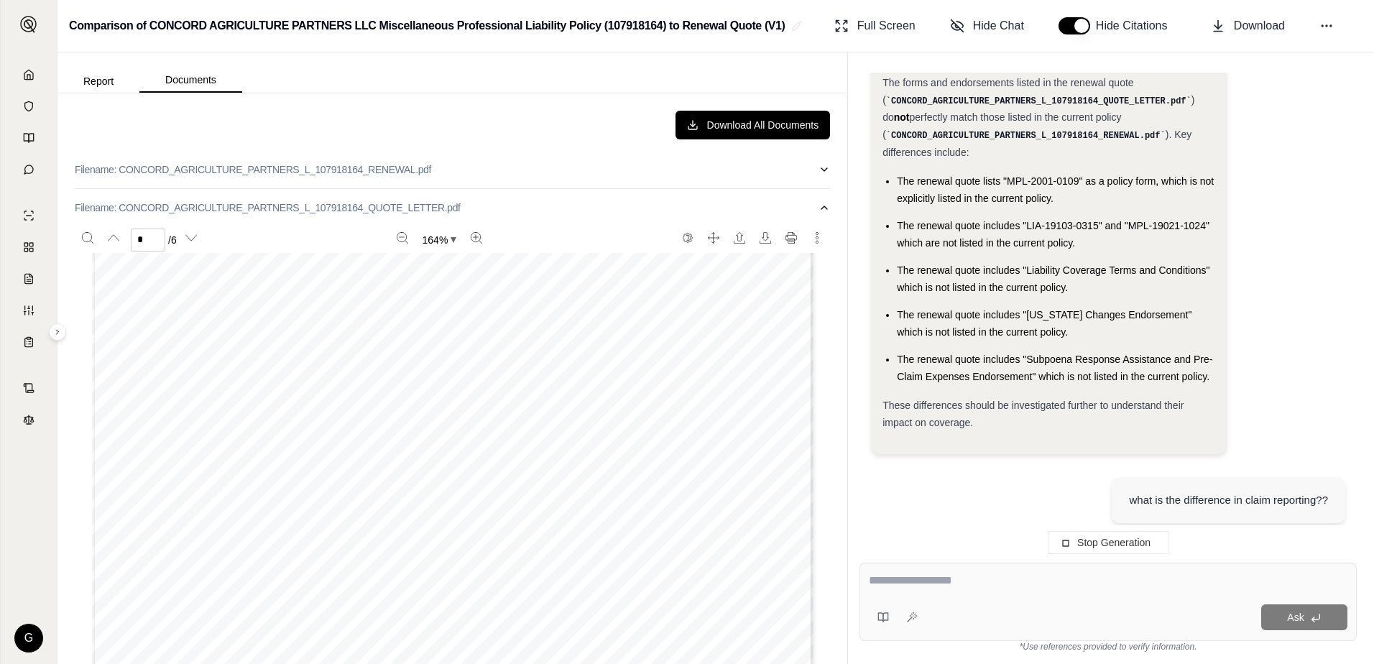
scroll to position [7270, 0]
type input "*"
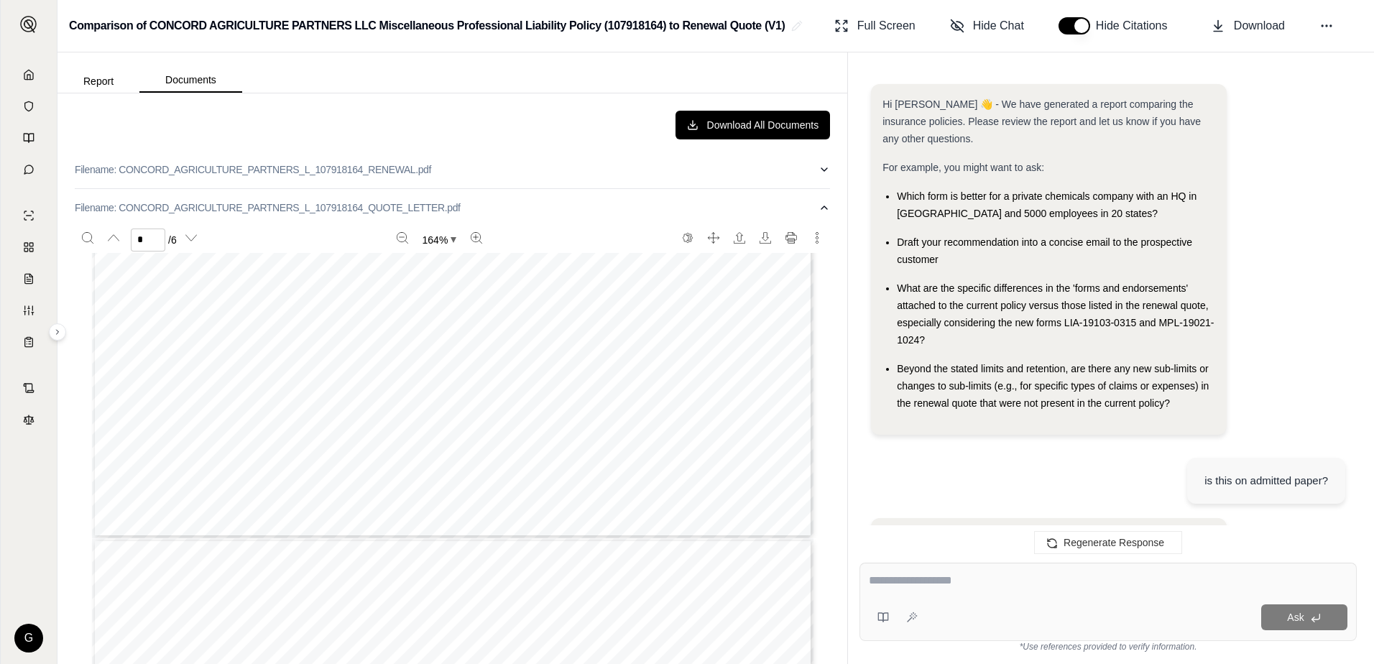
scroll to position [10376, 0]
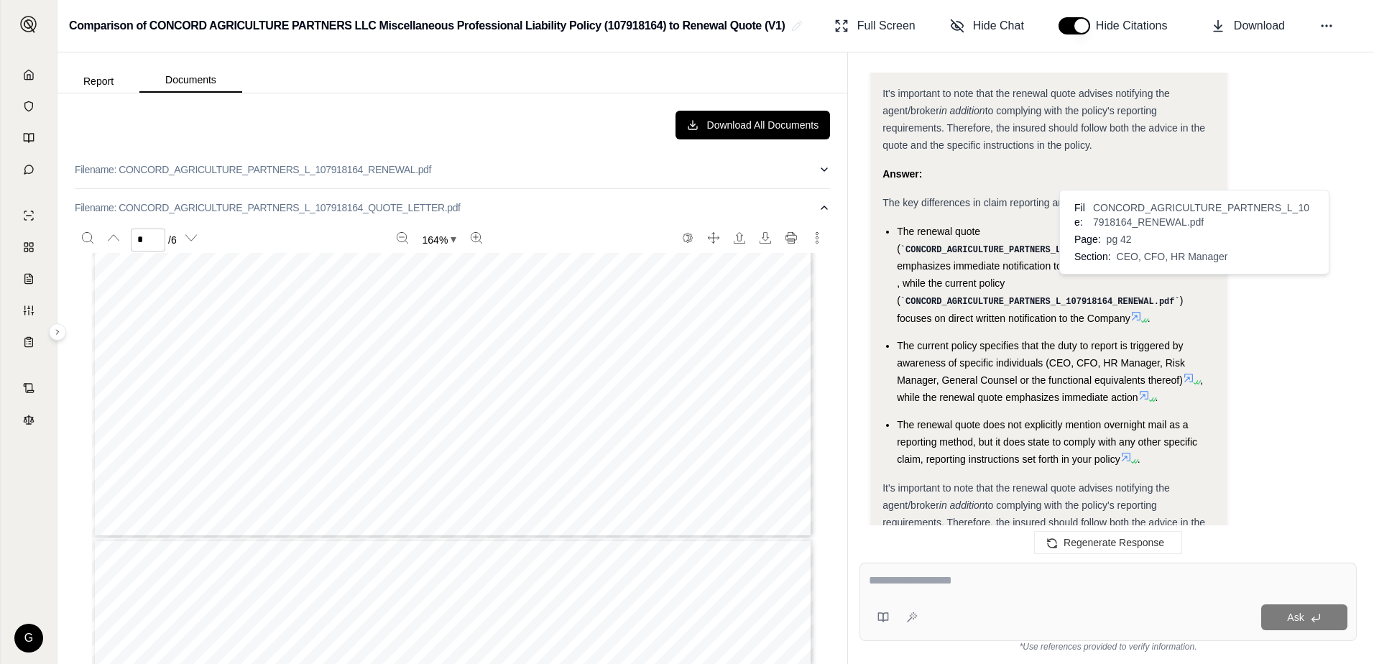
click at [1190, 372] on icon at bounding box center [1187, 377] width 11 height 11
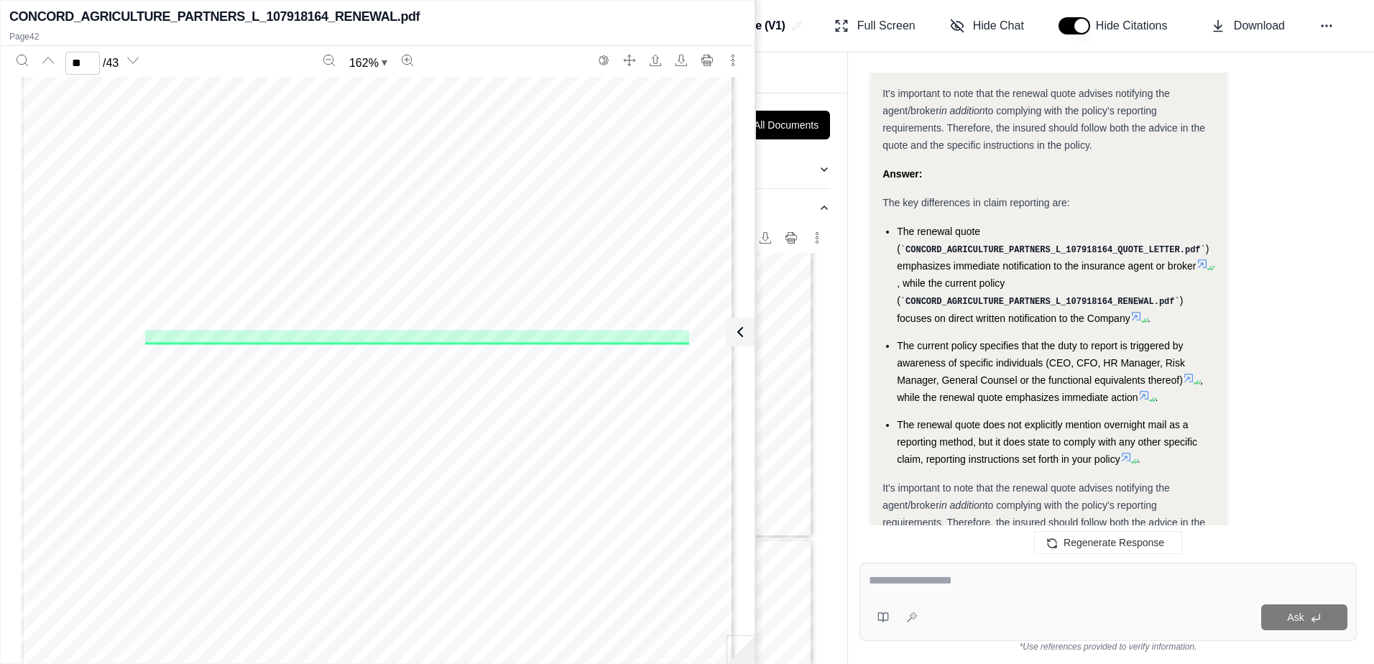
scroll to position [37851, 0]
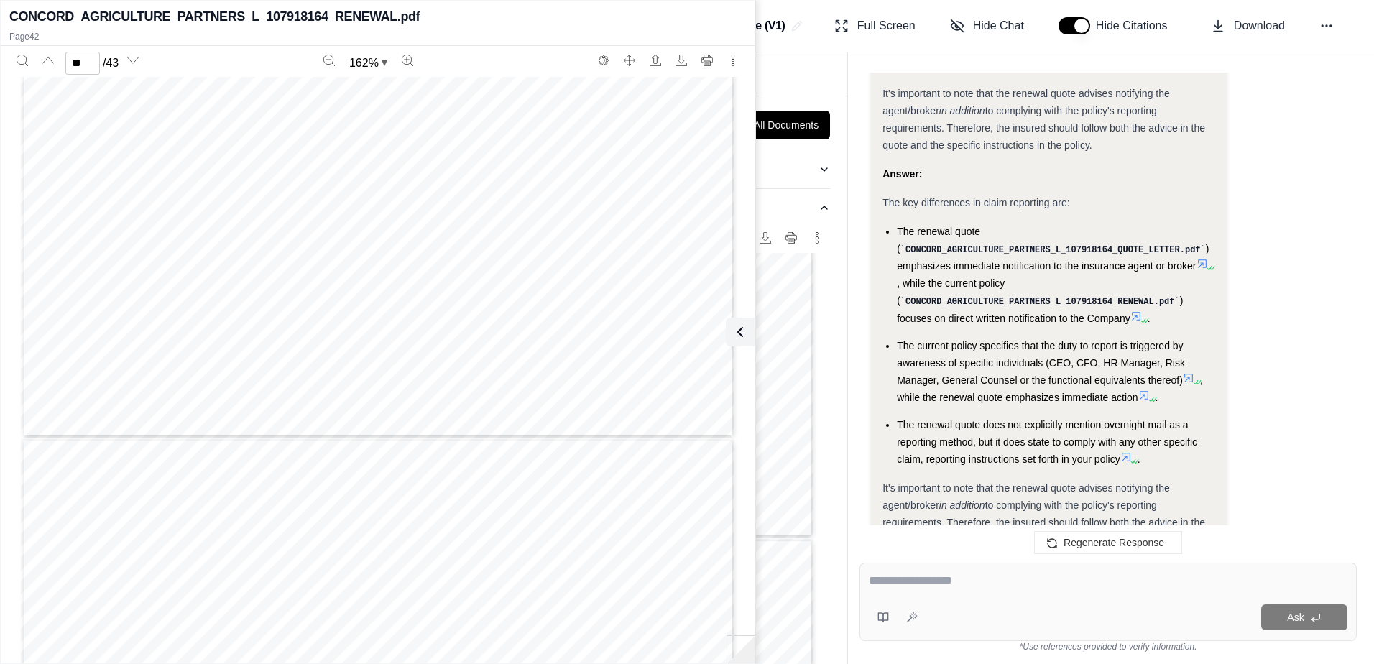
type input "**"
click at [741, 333] on icon at bounding box center [736, 331] width 17 height 17
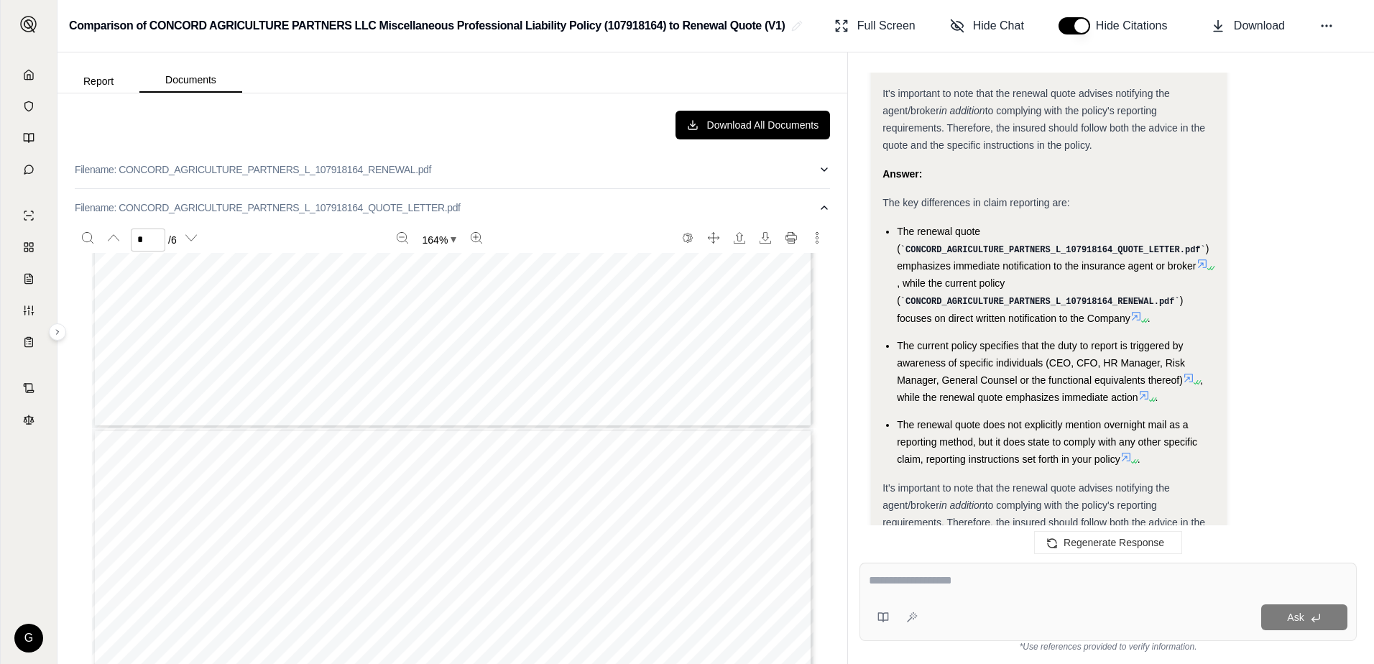
type input "*"
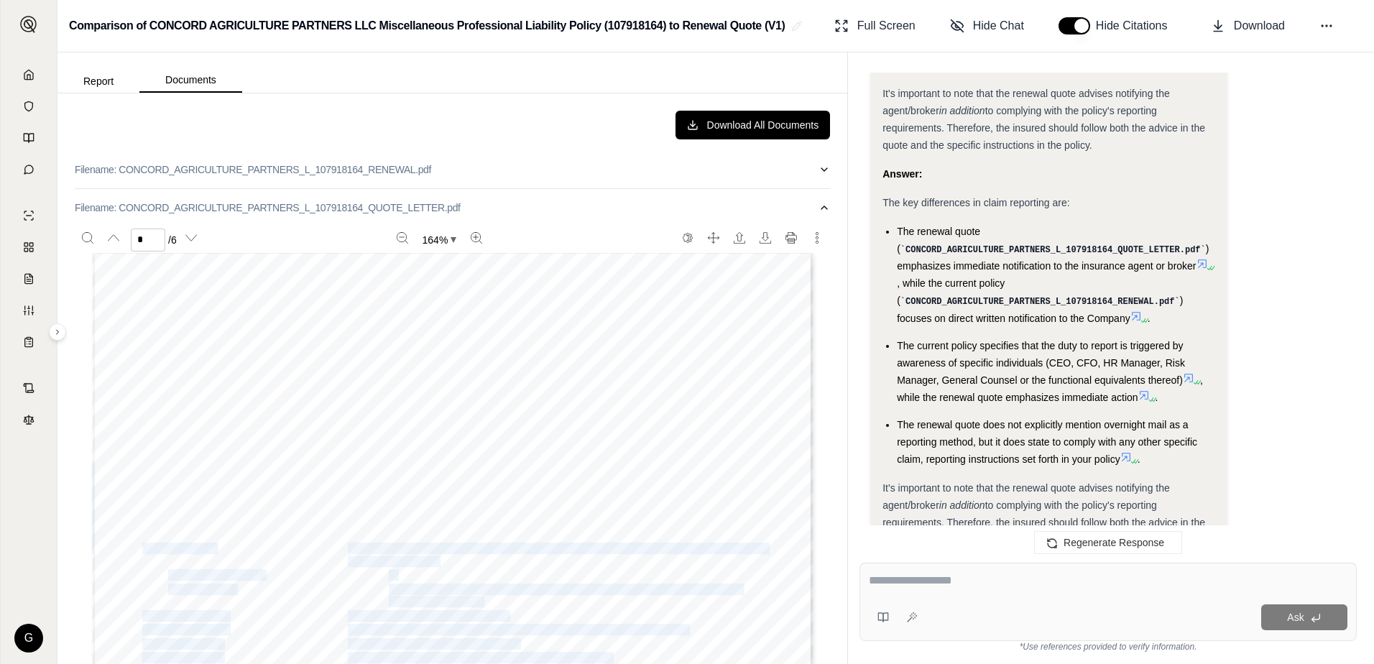
drag, startPoint x: 132, startPoint y: 547, endPoint x: 460, endPoint y: 560, distance: 327.8
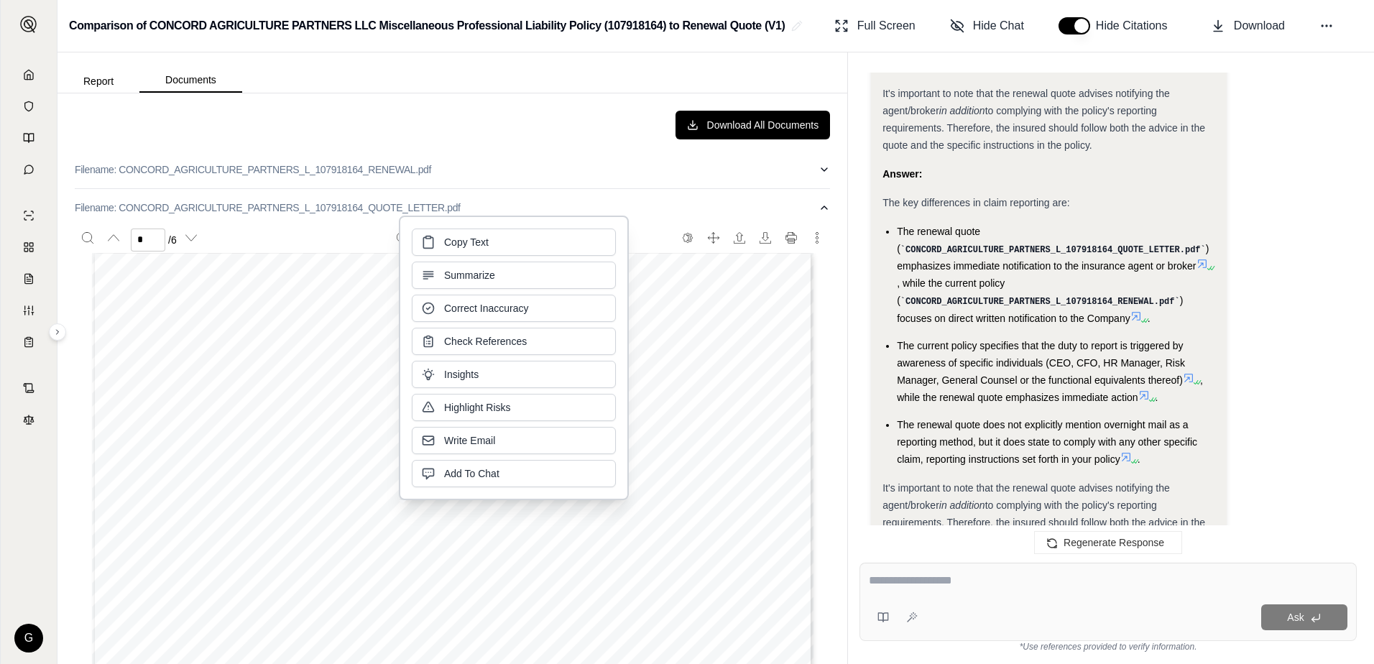
drag, startPoint x: 460, startPoint y: 560, endPoint x: 437, endPoint y: 564, distance: 23.4
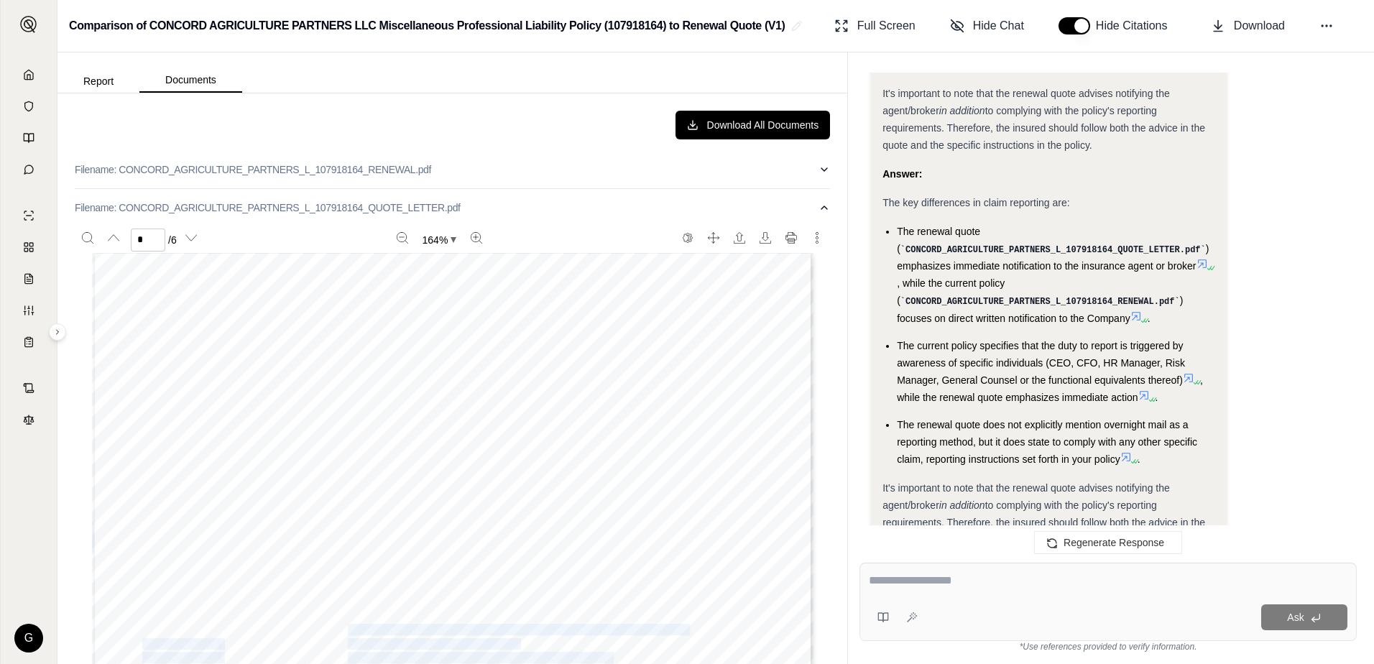
drag, startPoint x: 431, startPoint y: 563, endPoint x: 329, endPoint y: 526, distance: 108.4
drag, startPoint x: 329, startPoint y: 526, endPoint x: 289, endPoint y: 538, distance: 42.0
drag, startPoint x: 134, startPoint y: 545, endPoint x: 488, endPoint y: 598, distance: 358.0
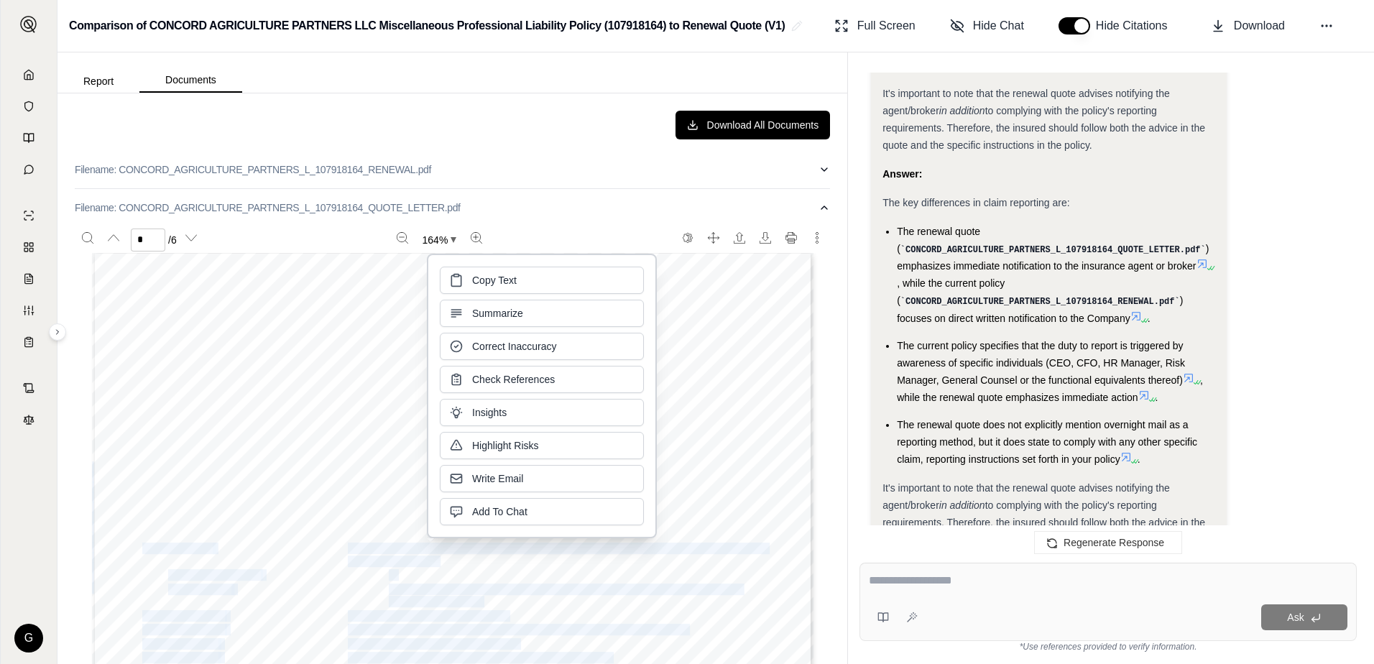
drag, startPoint x: 488, startPoint y: 598, endPoint x: 392, endPoint y: 555, distance: 105.5
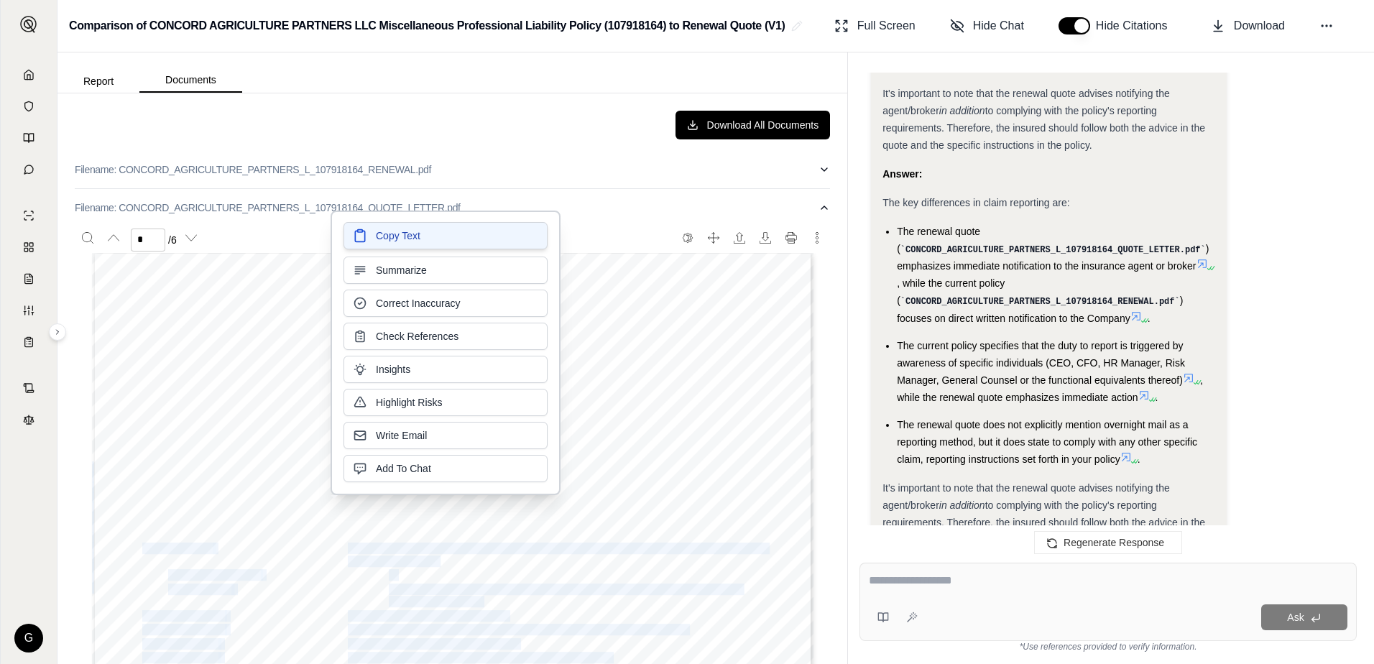
drag, startPoint x: 392, startPoint y: 555, endPoint x: 402, endPoint y: 236, distance: 319.1
click at [402, 236] on span "Copy Text" at bounding box center [398, 235] width 45 height 14
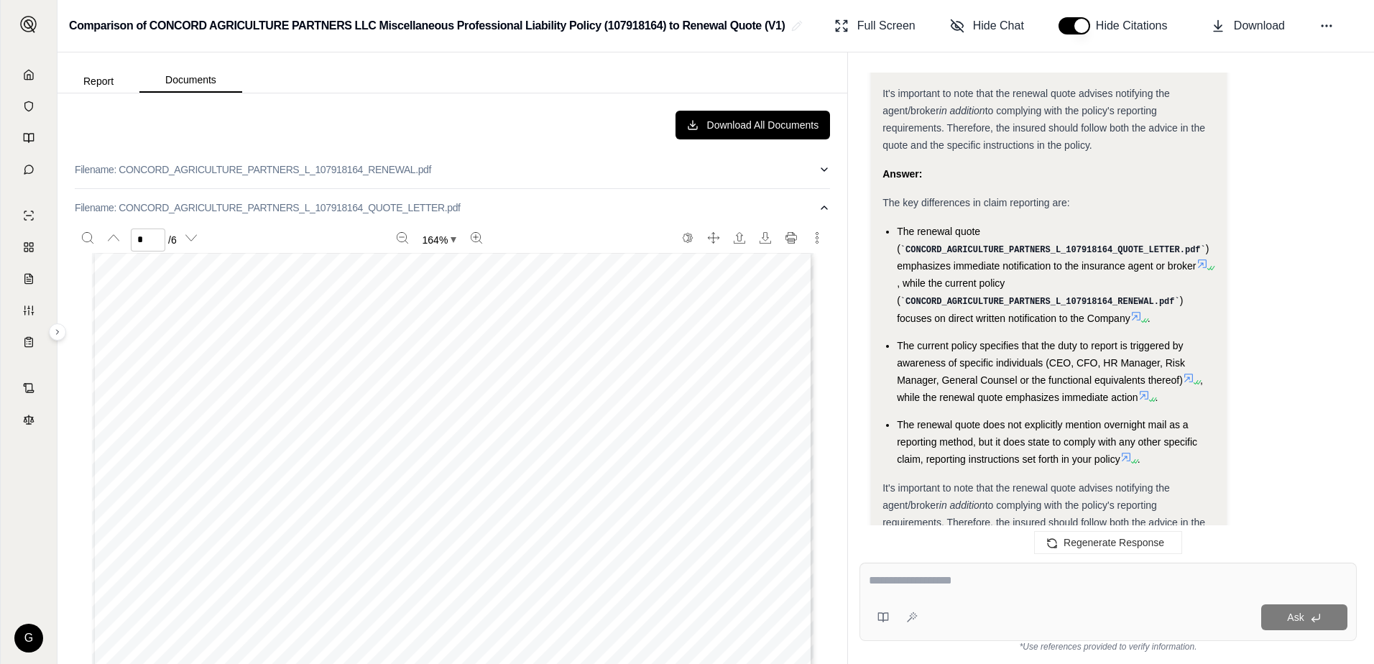
click at [888, 574] on textarea at bounding box center [1108, 580] width 478 height 17
type textarea "**********"
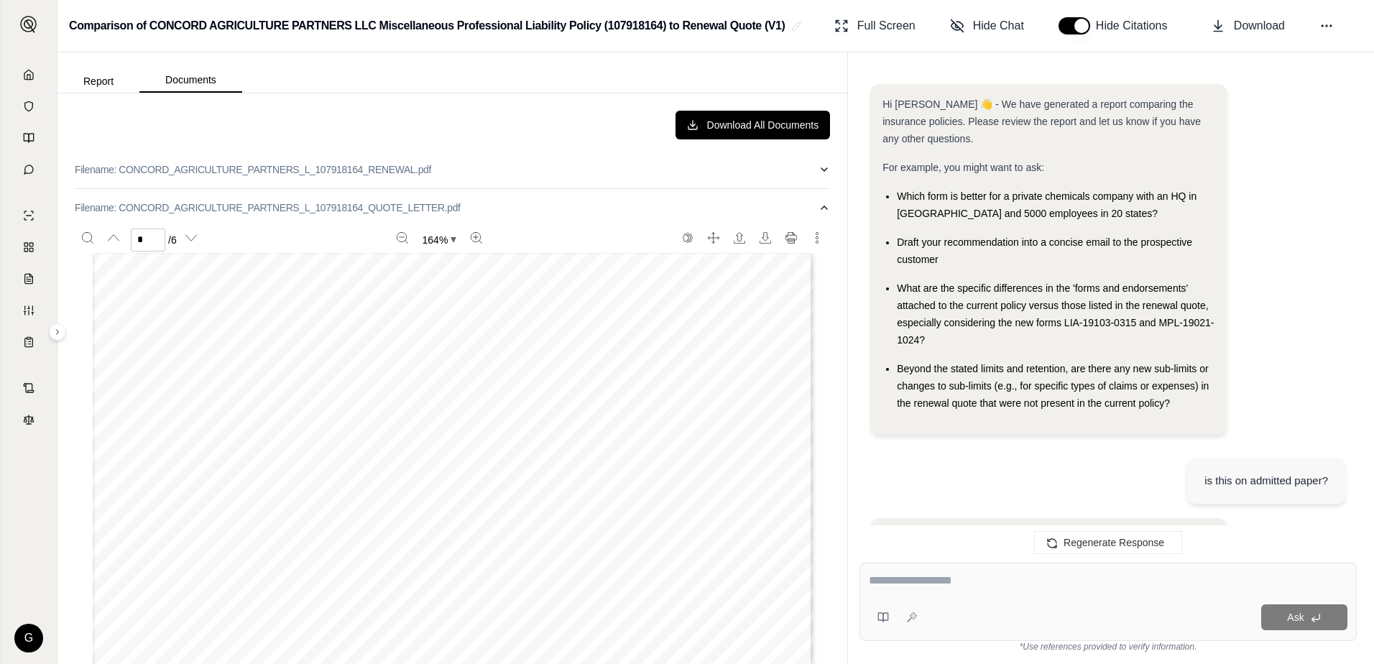
scroll to position [11708, 0]
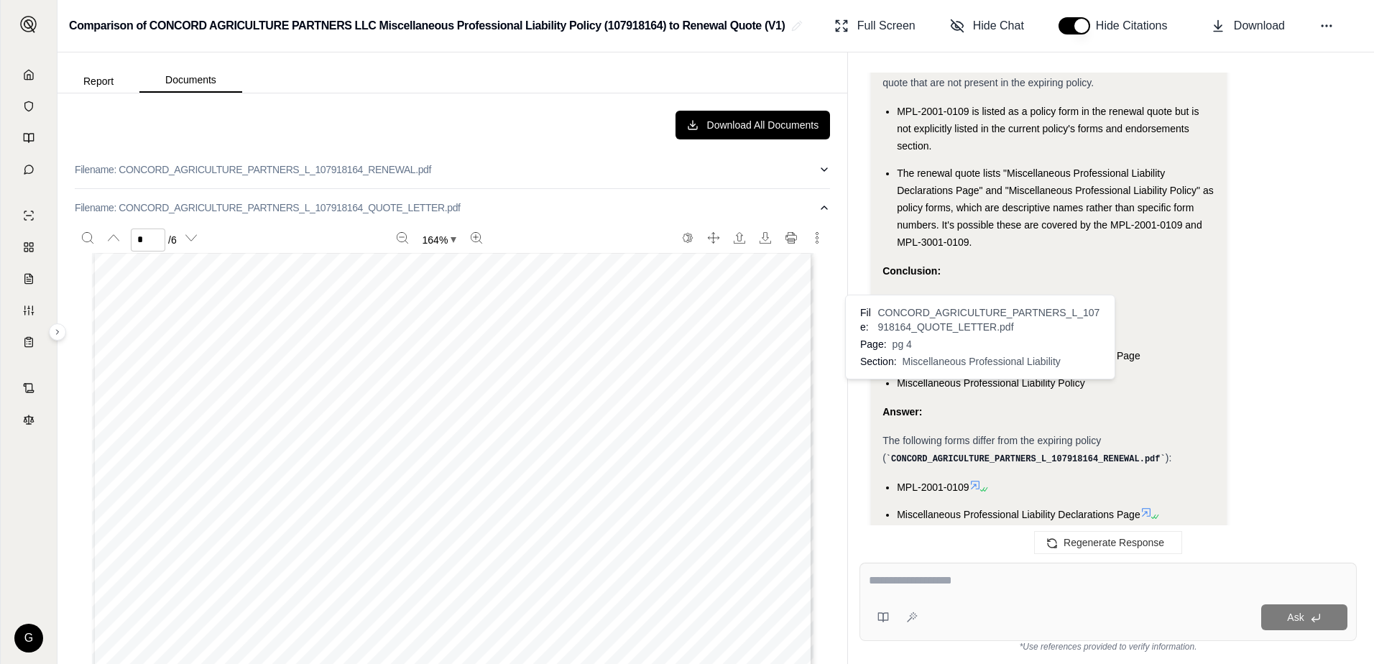
click at [978, 481] on icon at bounding box center [975, 485] width 9 height 9
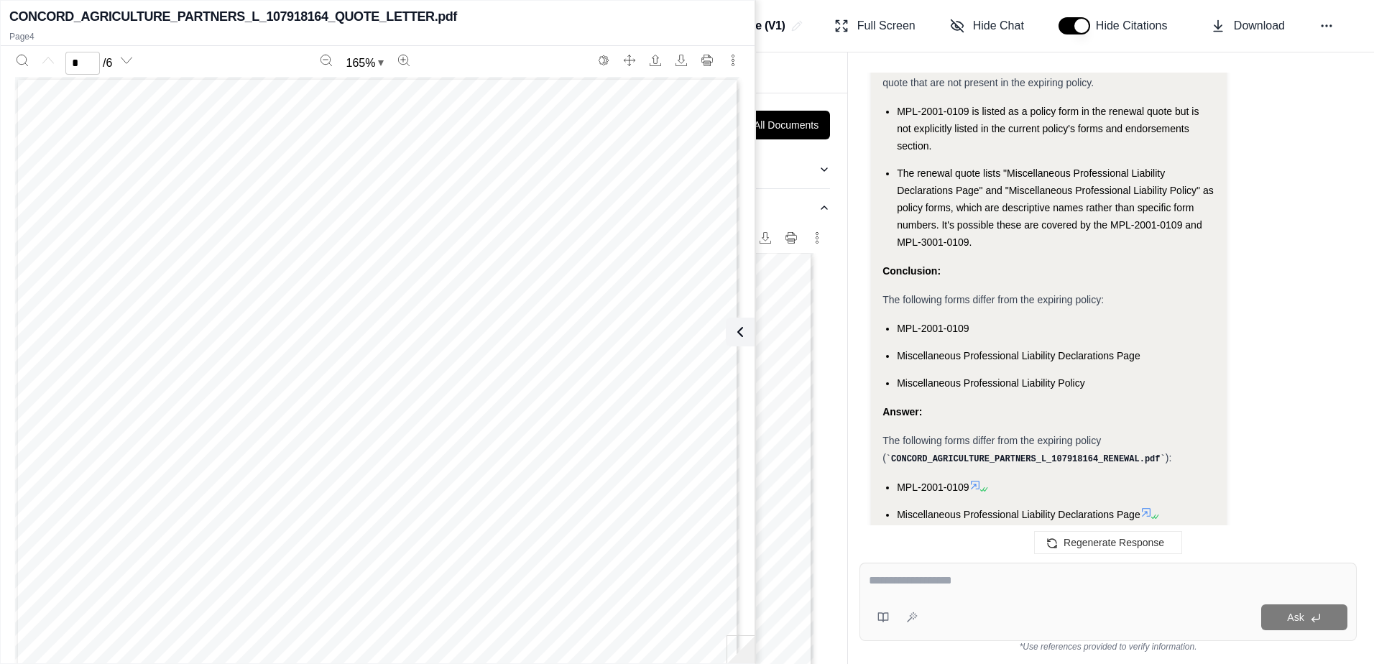
scroll to position [0, 0]
type input "*"
click at [1147, 506] on icon at bounding box center [1145, 511] width 11 height 11
click at [1144, 506] on icon at bounding box center [1145, 511] width 11 height 11
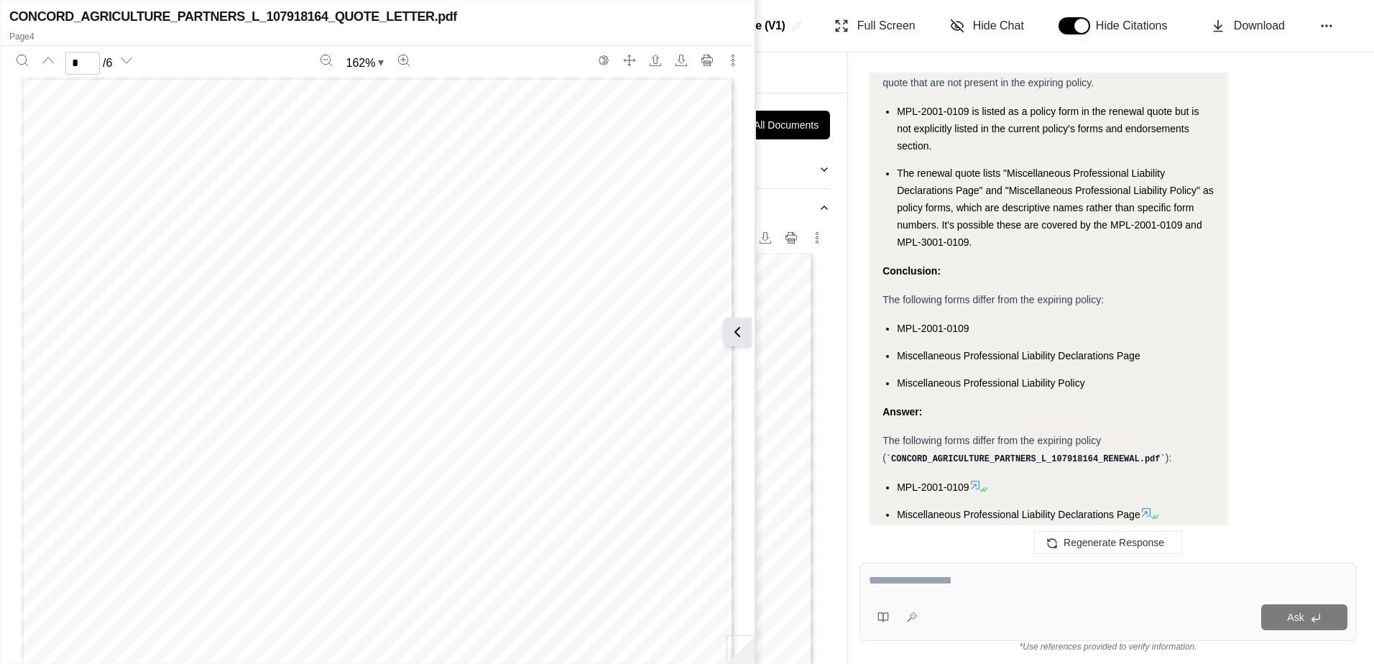
click at [731, 335] on icon at bounding box center [736, 331] width 17 height 17
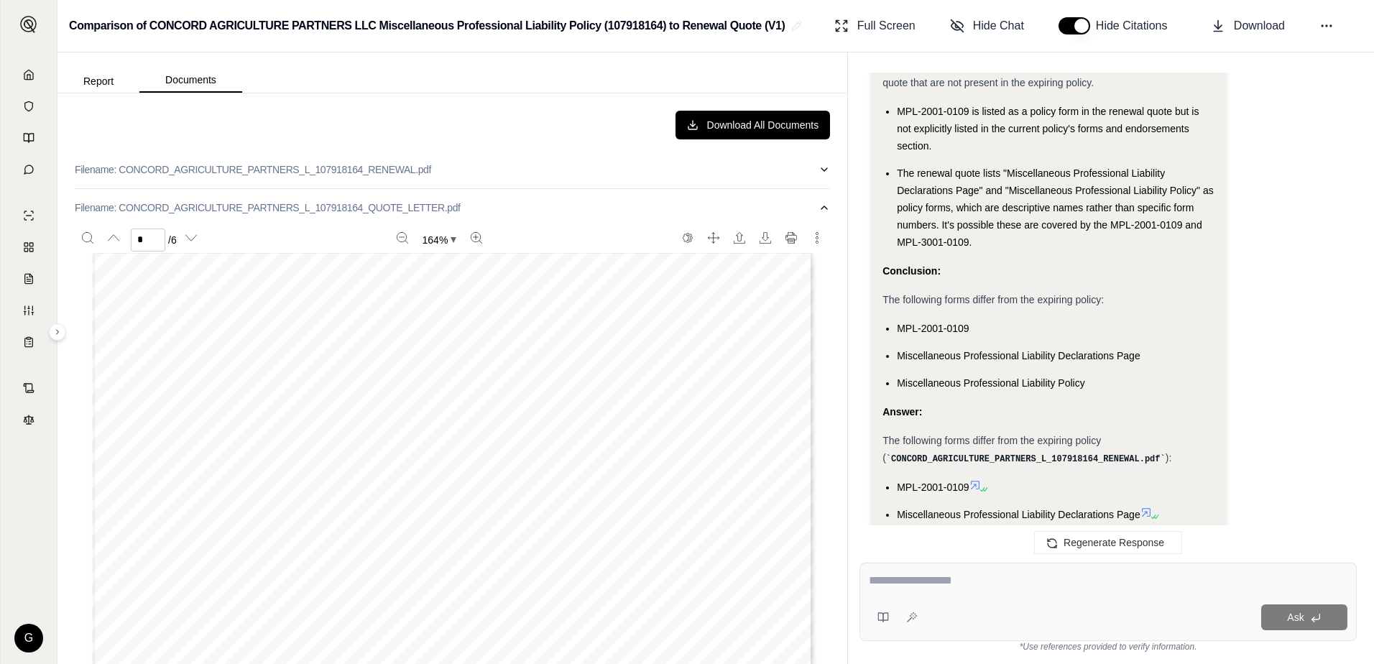
click at [1147, 508] on icon at bounding box center [1146, 512] width 9 height 9
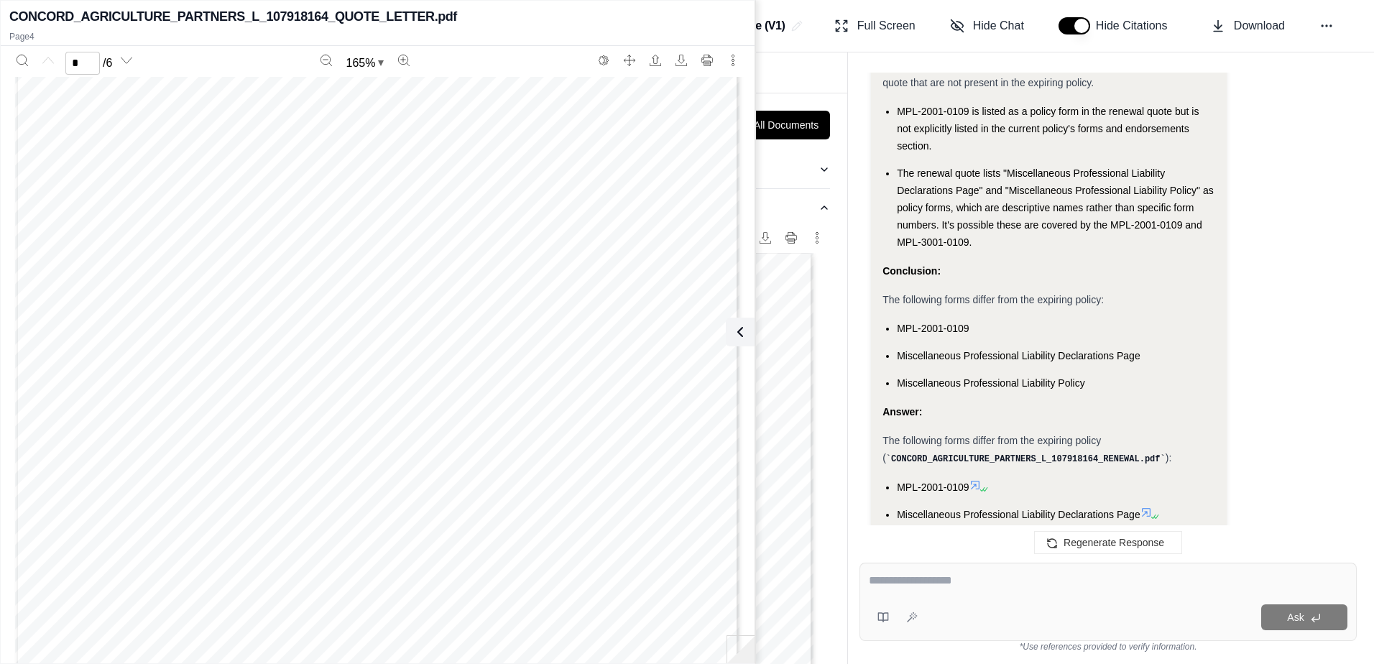
type input "*"
click at [738, 335] on icon at bounding box center [737, 332] width 4 height 9
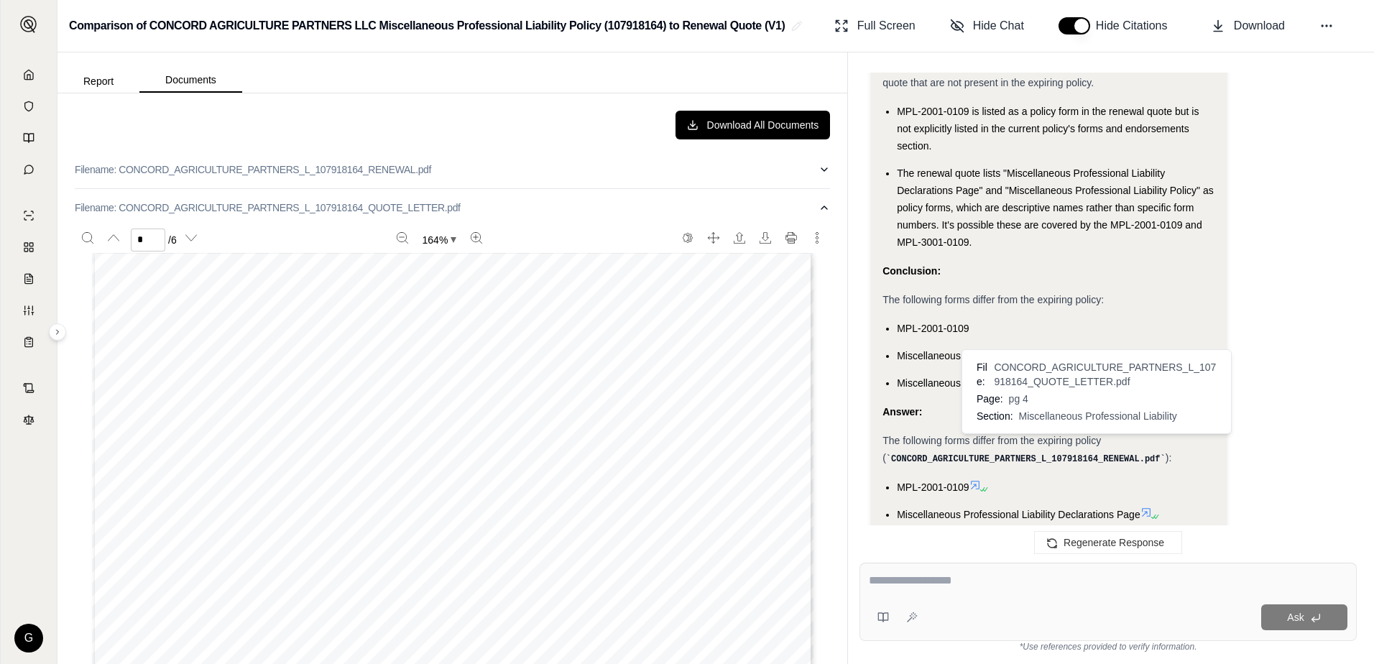
click at [1090, 534] on icon at bounding box center [1090, 539] width 11 height 11
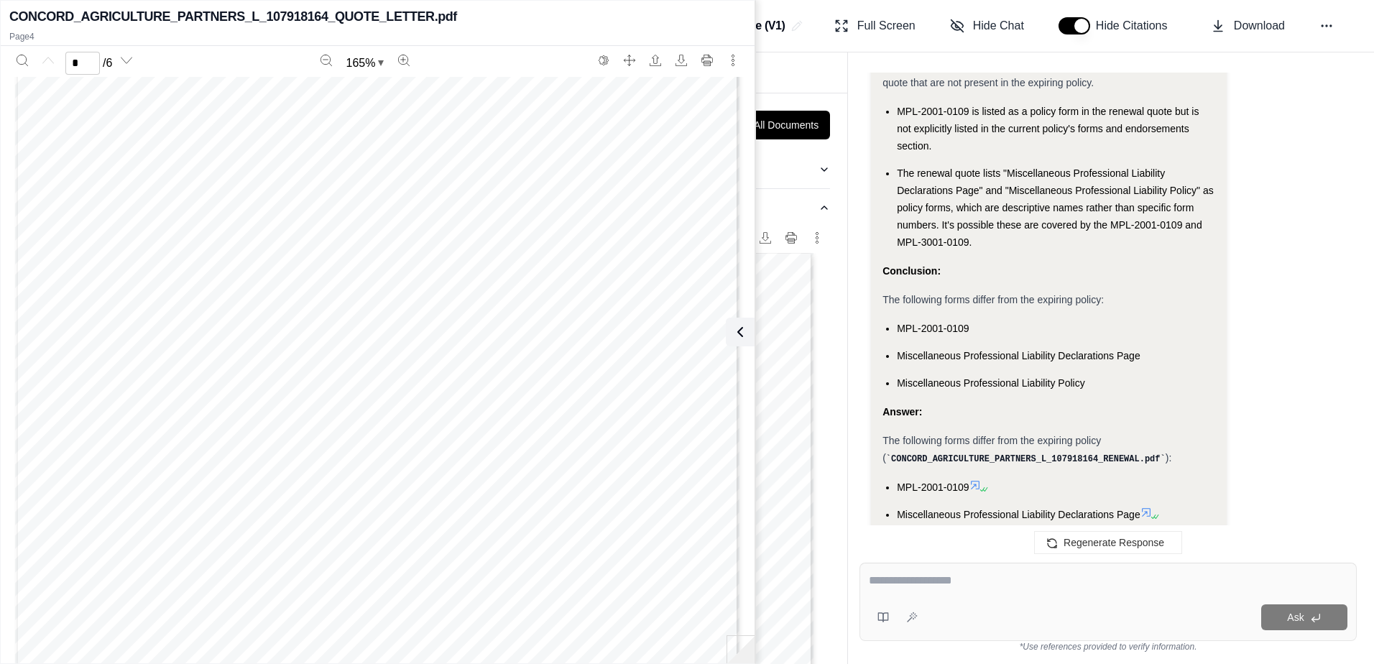
type input "*"
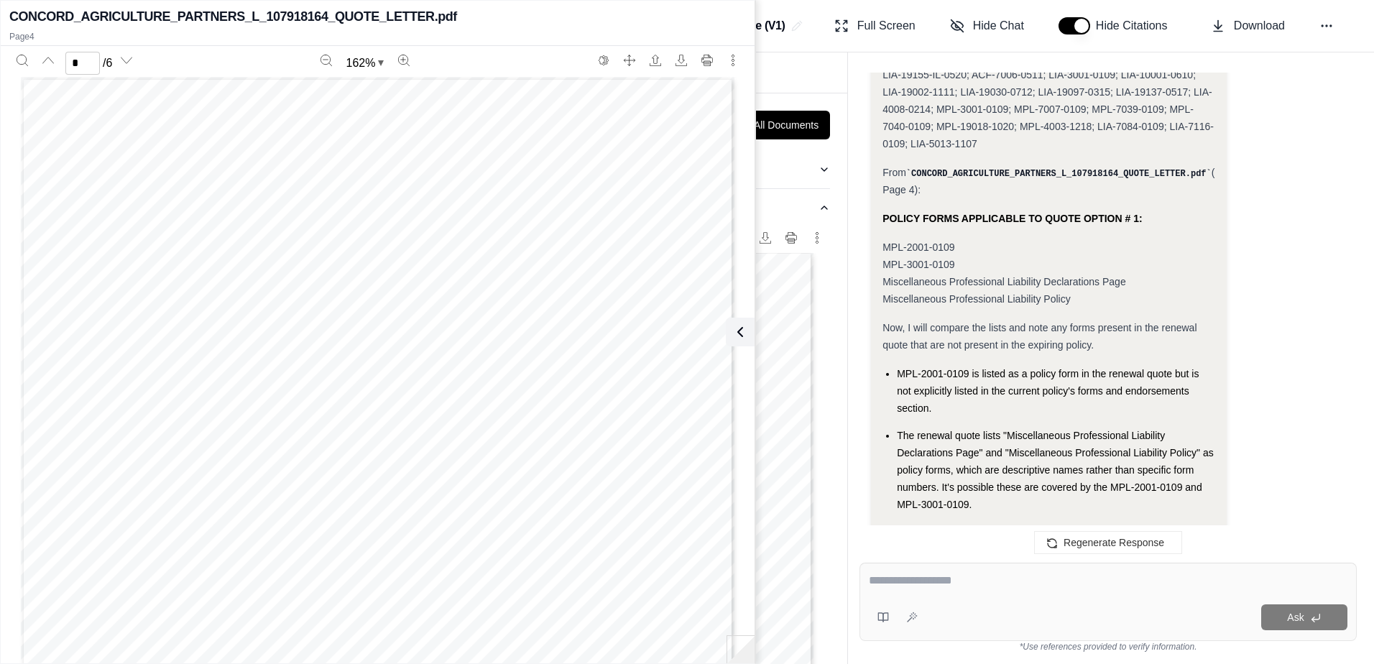
scroll to position [11420, 0]
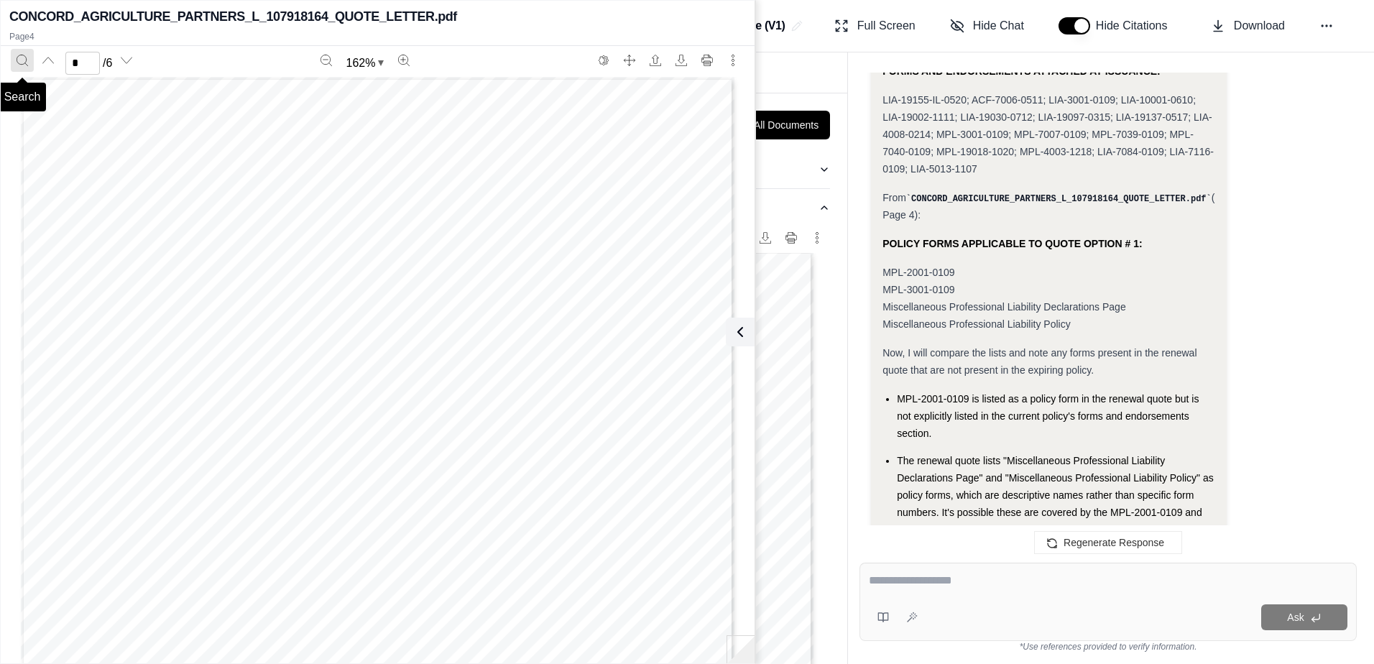
click at [26, 63] on icon "Search" at bounding box center [22, 60] width 11 height 11
click at [218, 121] on div "LTR-4000 Rev. 07-16 © 2016 The Travelers Indemnity Company. All rights reserved…" at bounding box center [377, 538] width 713 height 923
click at [738, 333] on icon at bounding box center [736, 331] width 17 height 17
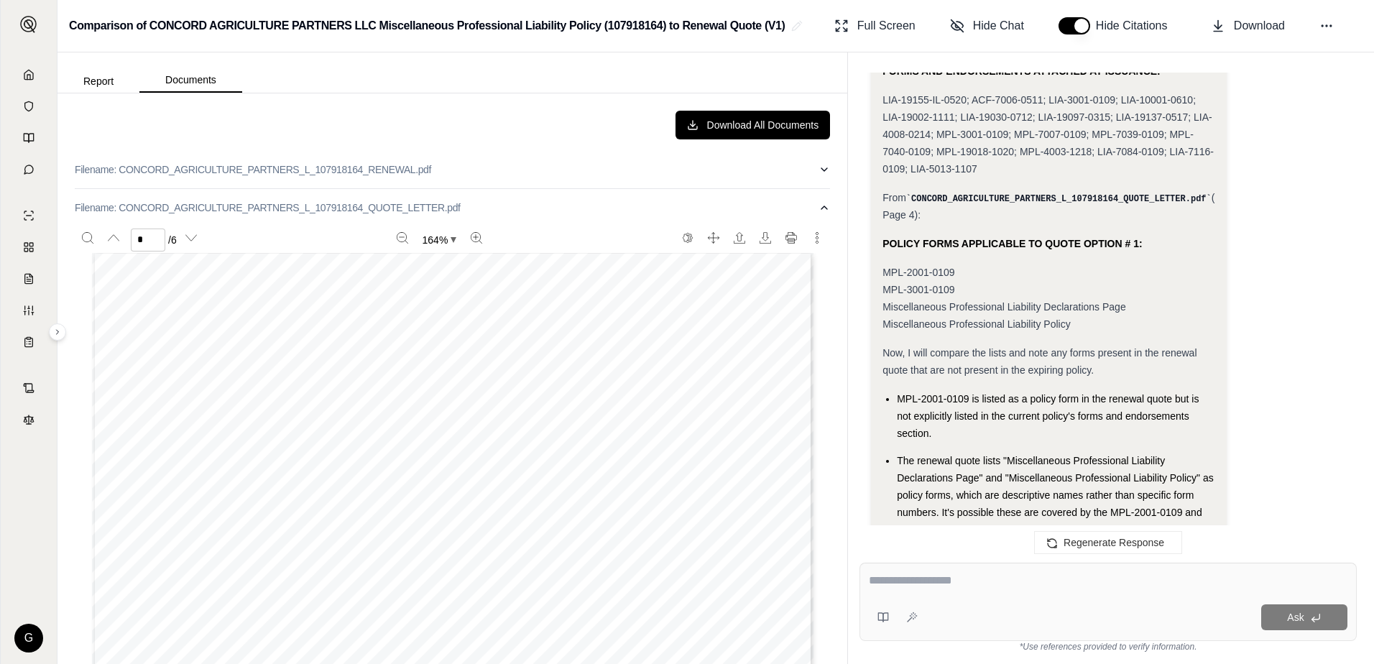
scroll to position [11708, 0]
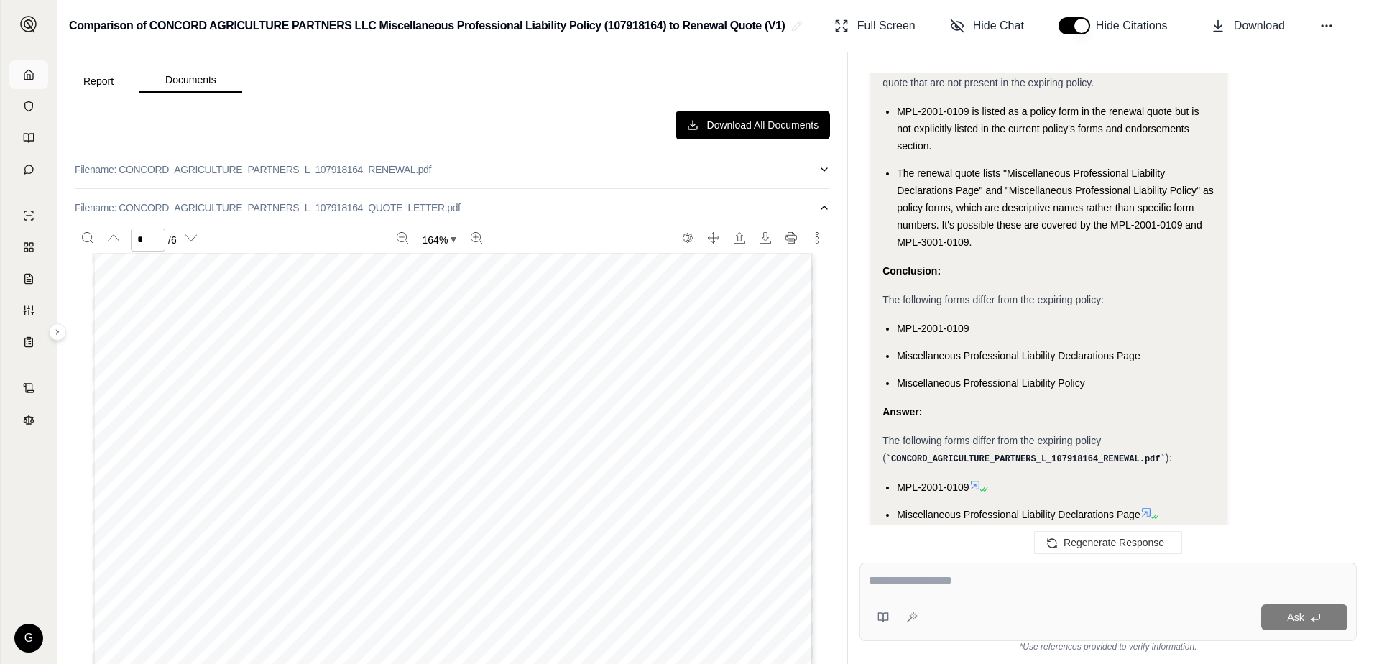
click at [22, 70] on link at bounding box center [28, 74] width 39 height 29
